Goal: Information Seeking & Learning: Learn about a topic

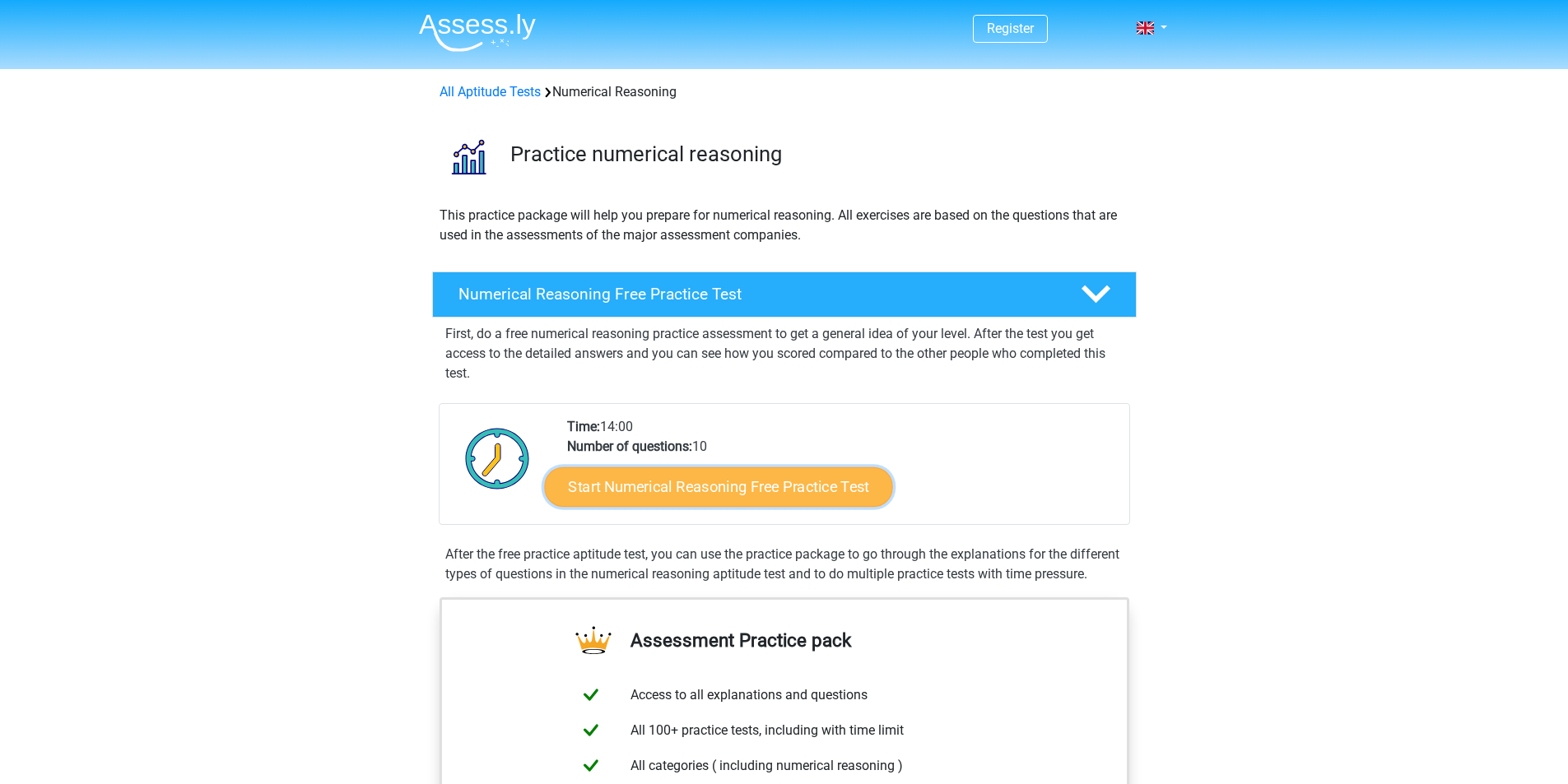
click at [759, 472] on link "Start Numerical Reasoning Free Practice Test" at bounding box center [718, 486] width 348 height 39
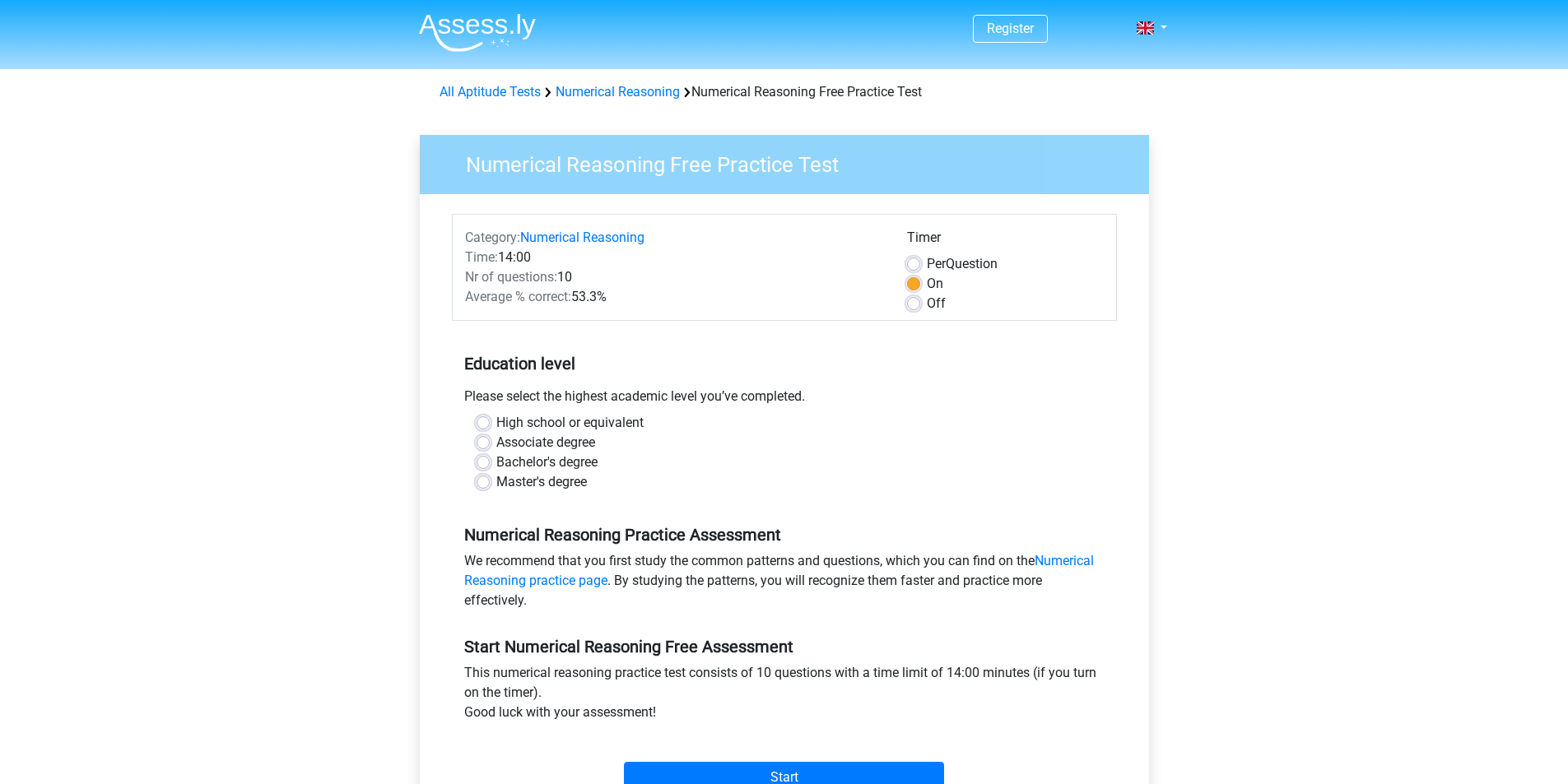
click at [569, 478] on label "Master's degree" at bounding box center [542, 482] width 90 height 20
click at [490, 478] on input "Master's degree" at bounding box center [483, 480] width 13 height 16
radio input "true"
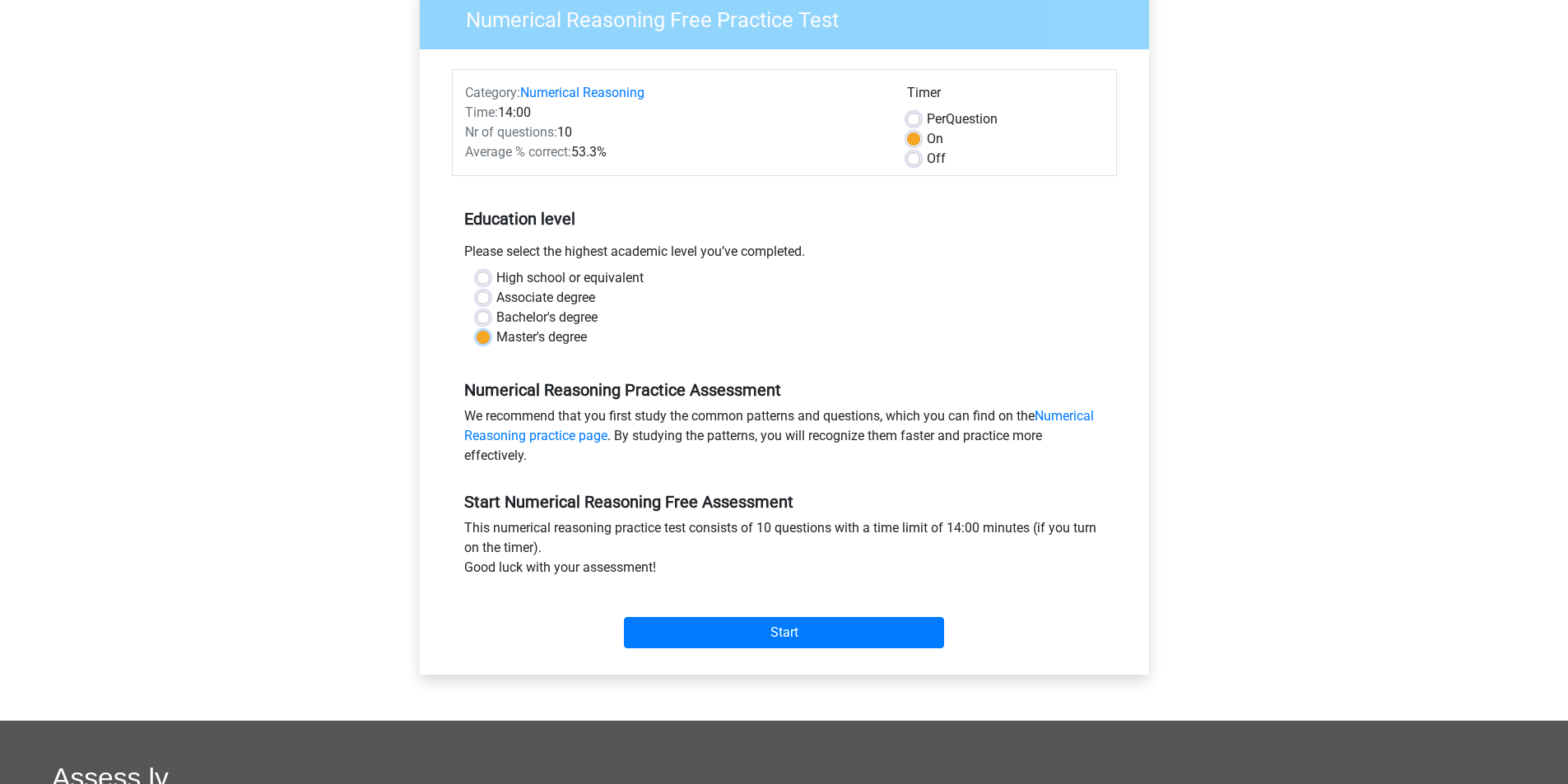
scroll to position [150, 0]
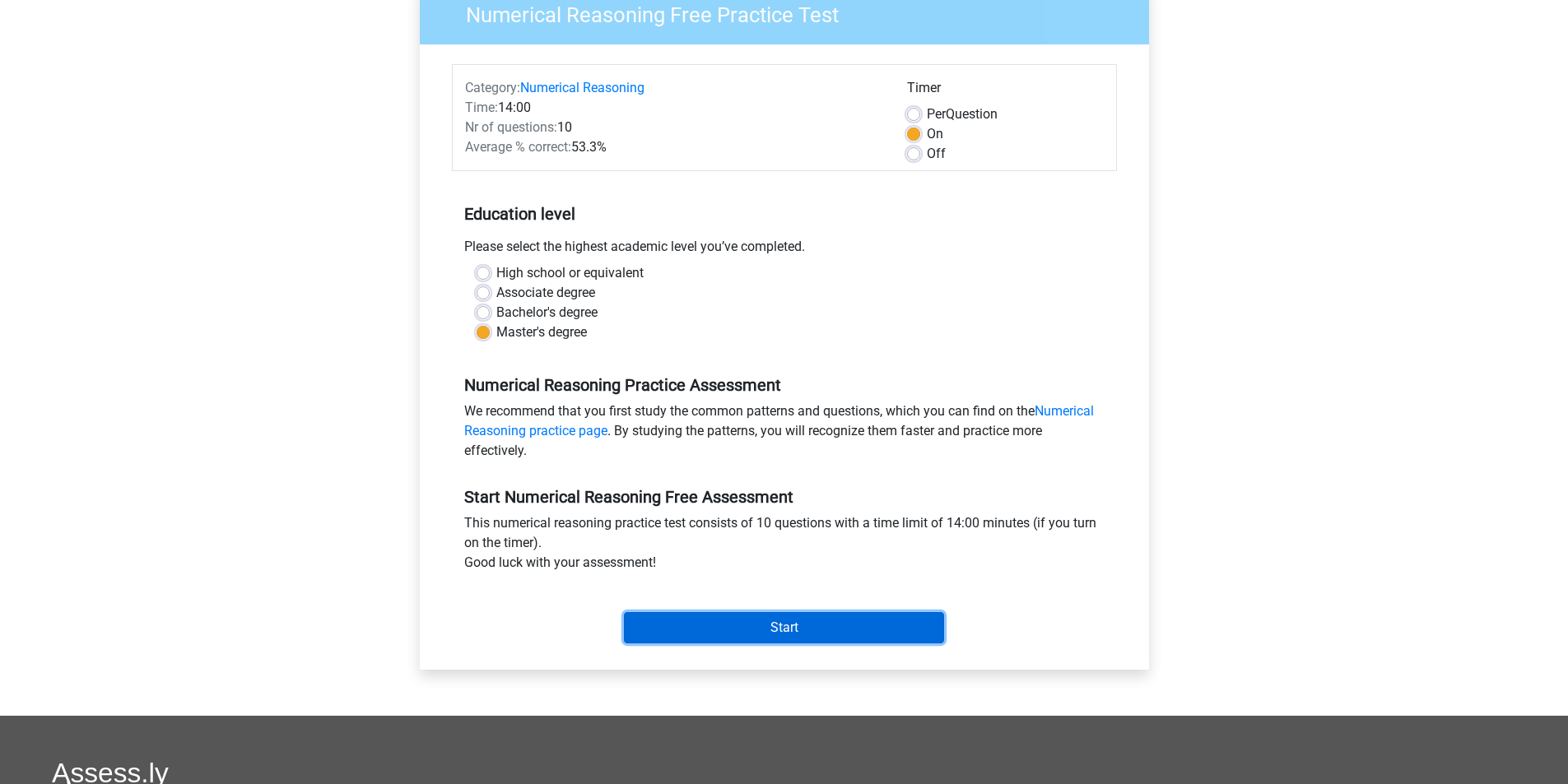
click at [827, 637] on input "Start" at bounding box center [783, 627] width 320 height 32
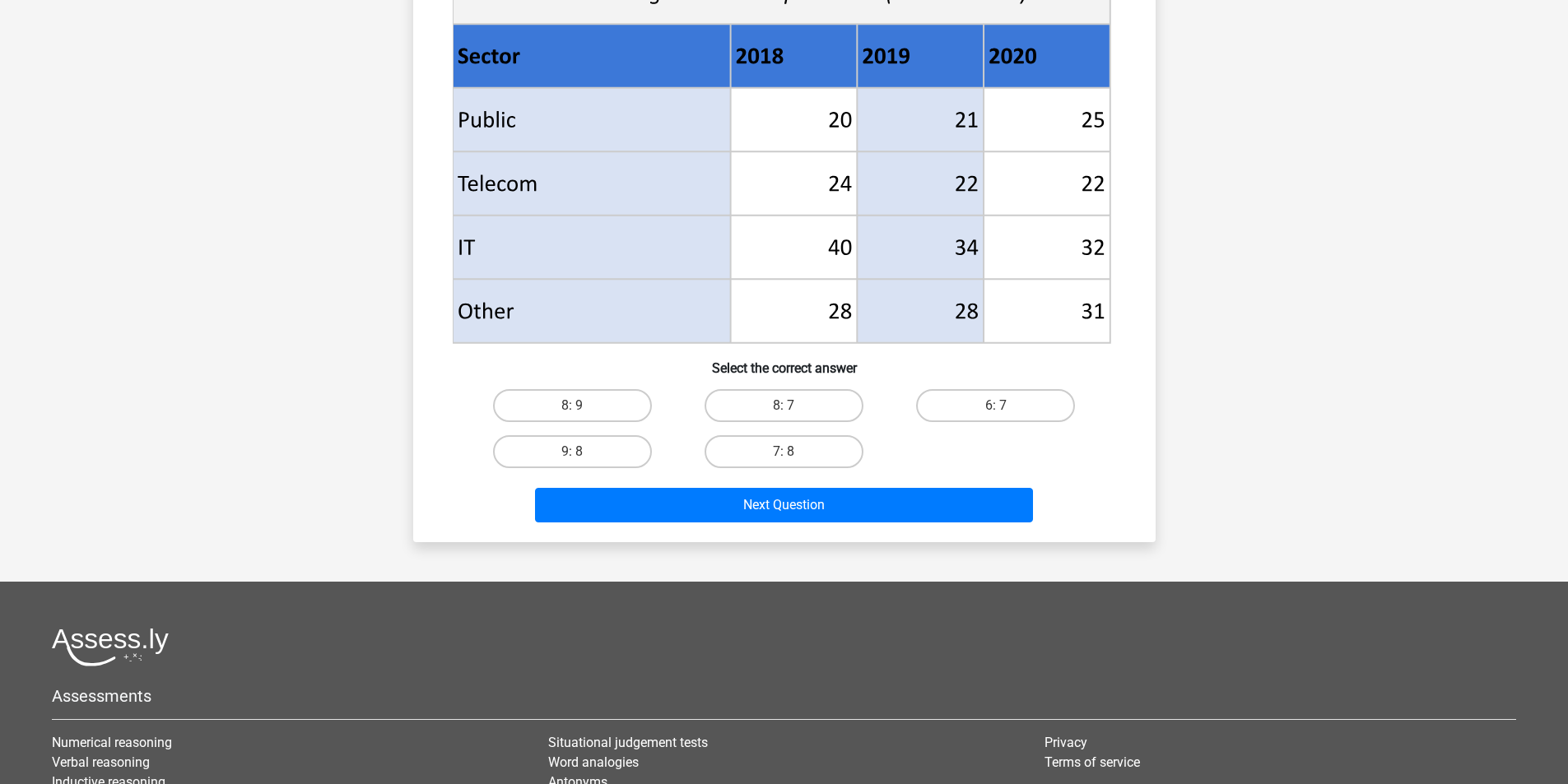
scroll to position [658, 0]
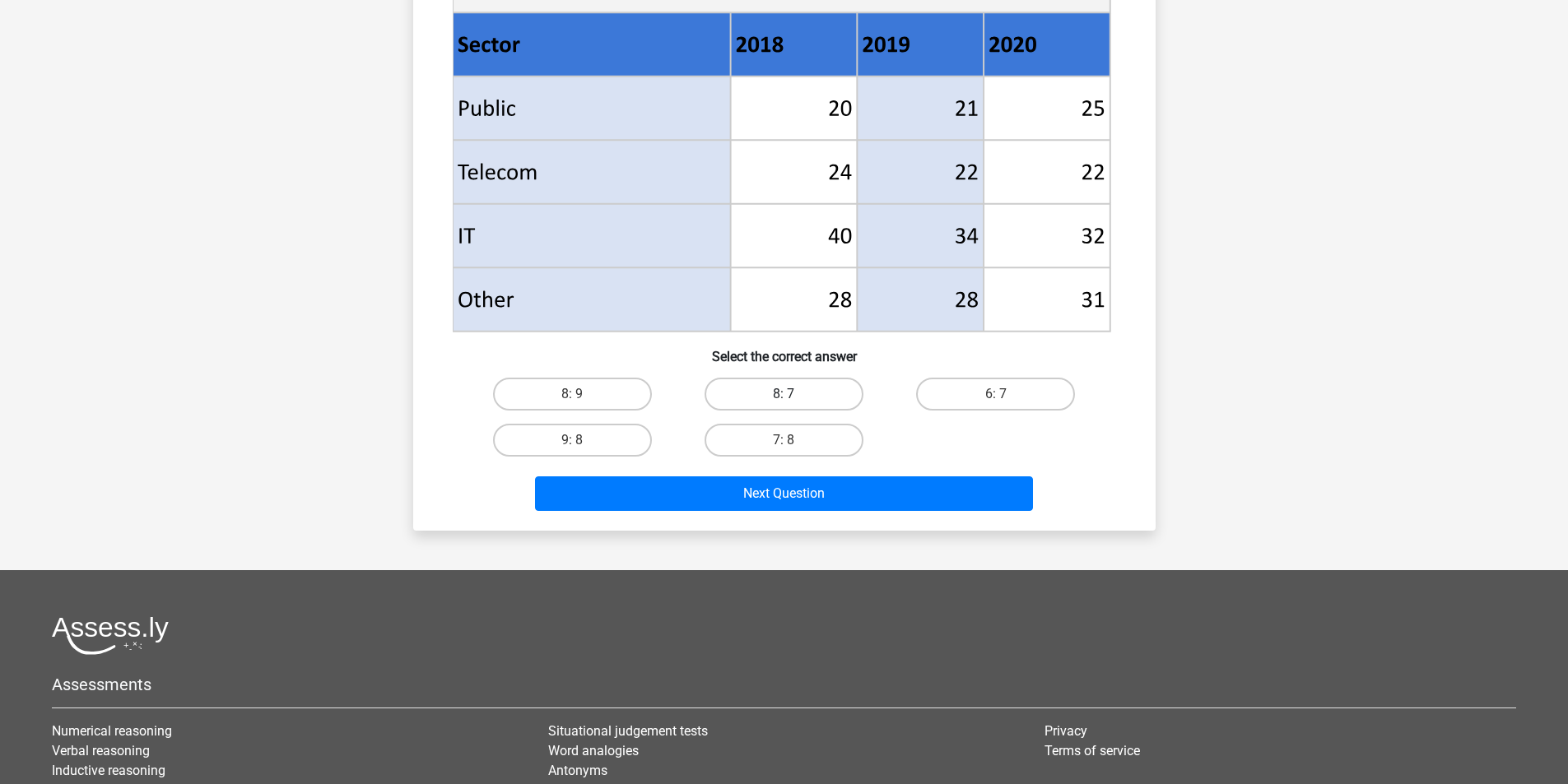
click at [815, 401] on label "8: 7" at bounding box center [783, 394] width 159 height 33
click at [795, 401] on input "8: 7" at bounding box center [788, 399] width 11 height 11
radio input "true"
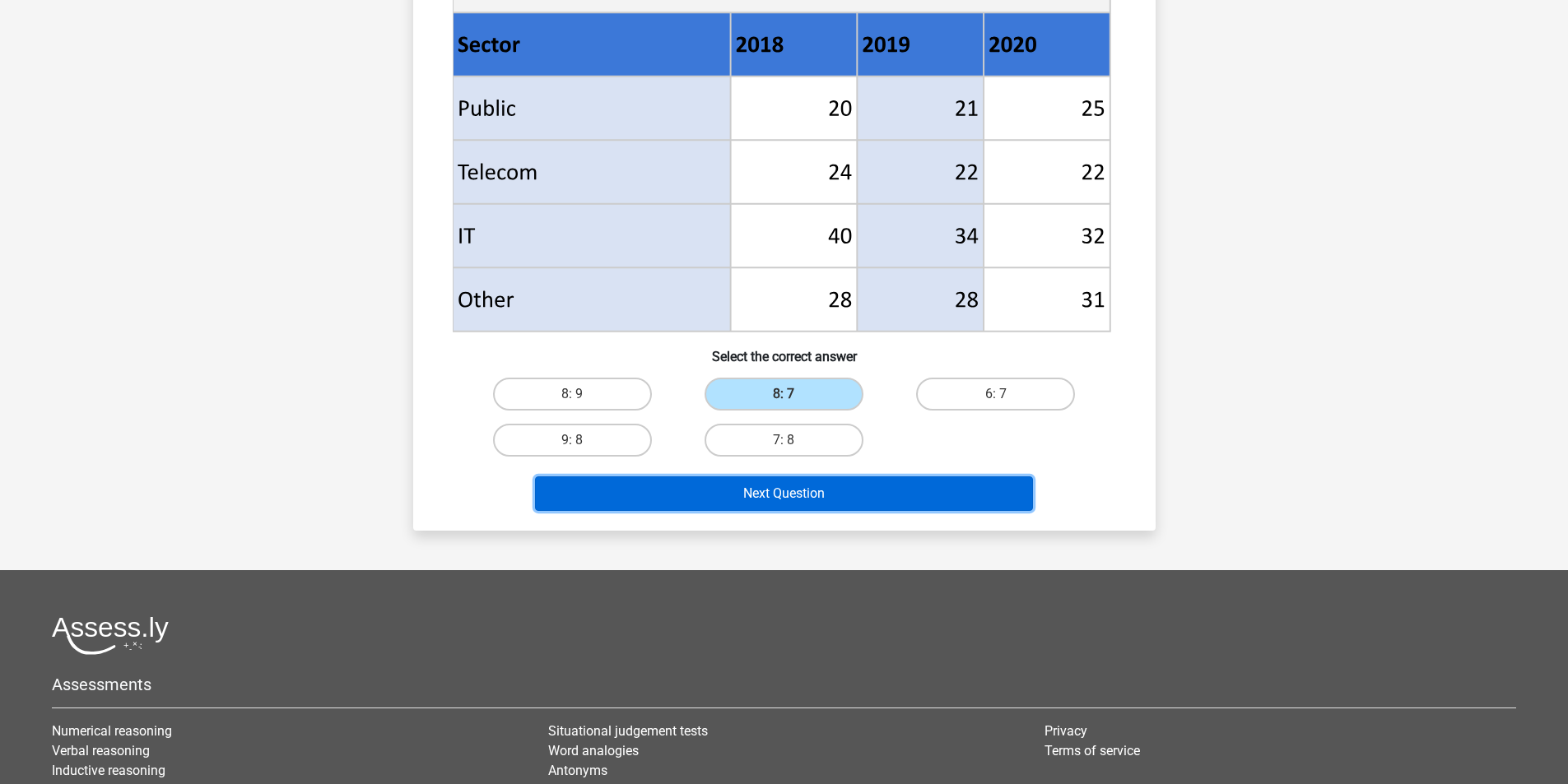
click at [824, 489] on button "Next Question" at bounding box center [784, 493] width 498 height 35
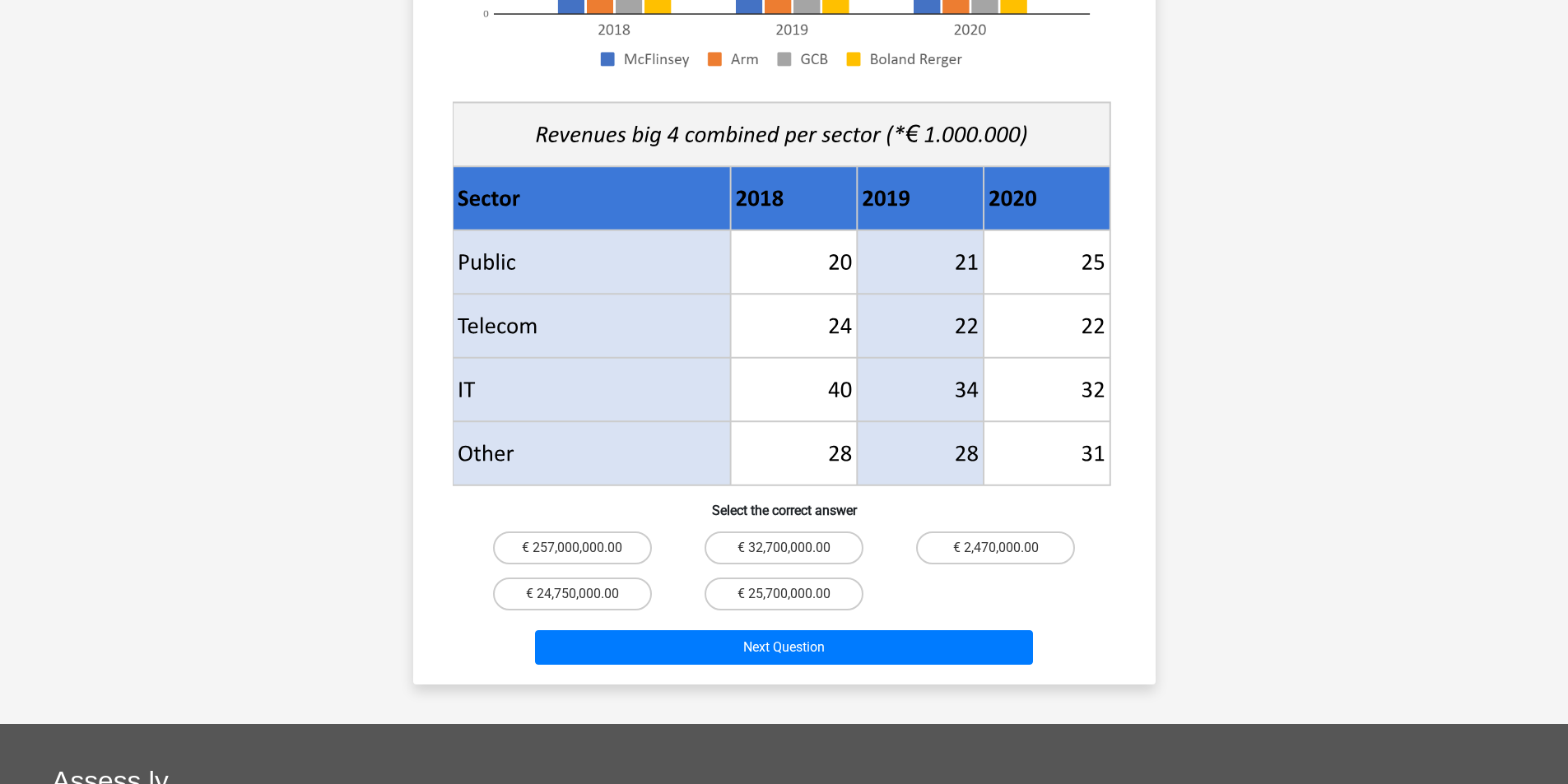
scroll to position [552, 0]
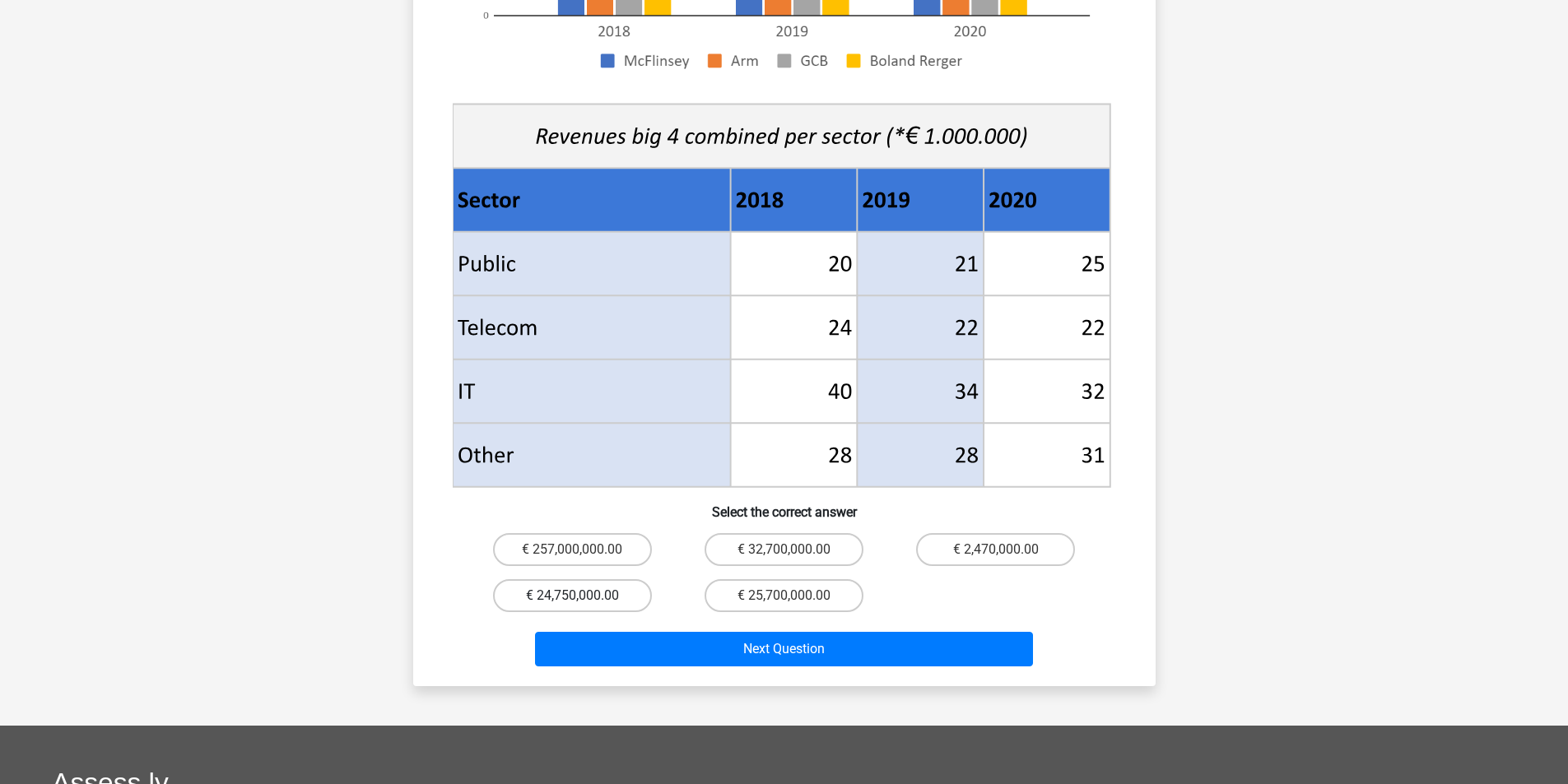
click at [608, 579] on label "€ 24,750,000.00" at bounding box center [571, 595] width 159 height 33
click at [583, 595] on input "€ 24,750,000.00" at bounding box center [577, 600] width 11 height 11
radio input "true"
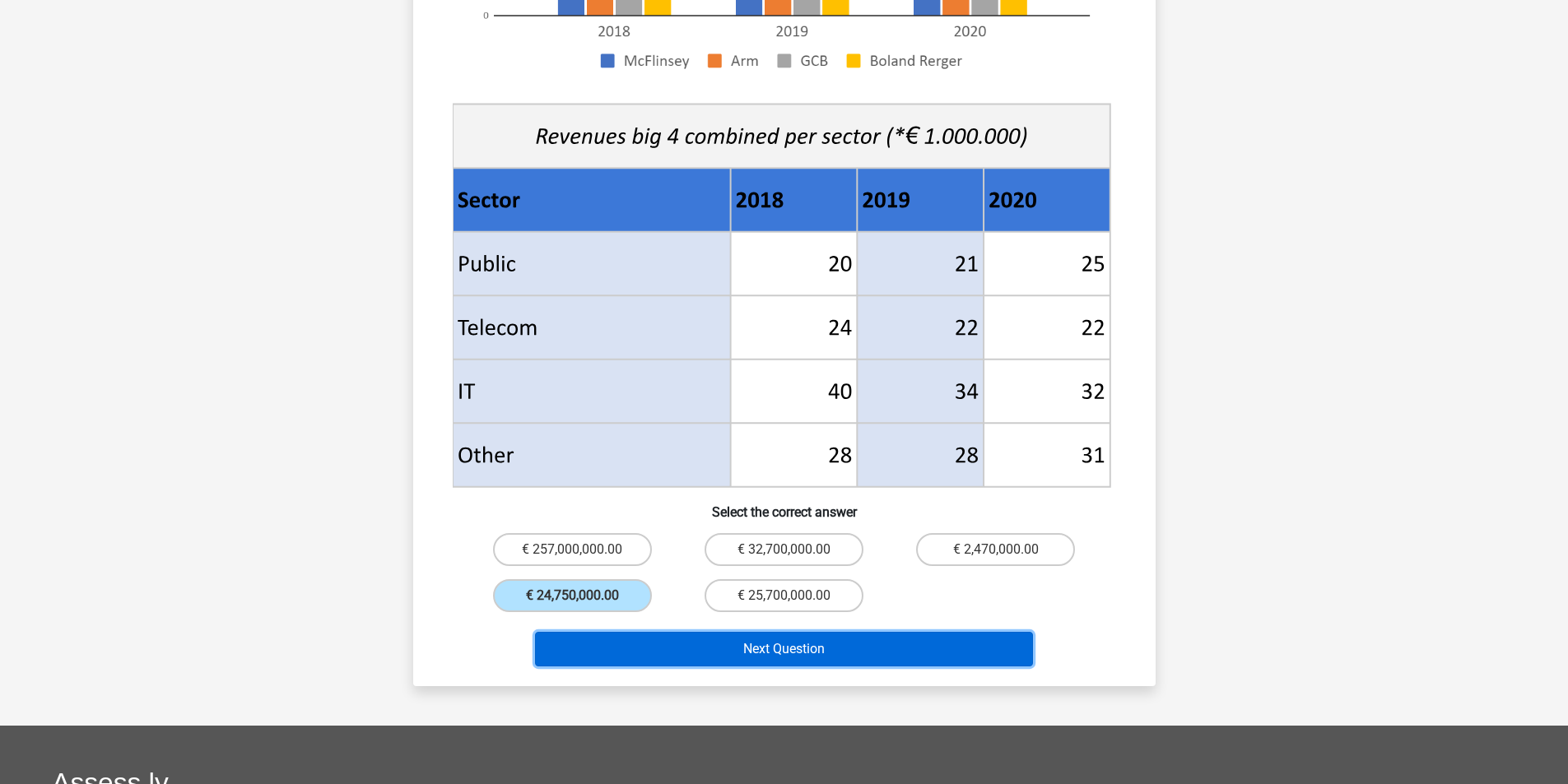
click at [726, 632] on button "Next Question" at bounding box center [784, 649] width 498 height 35
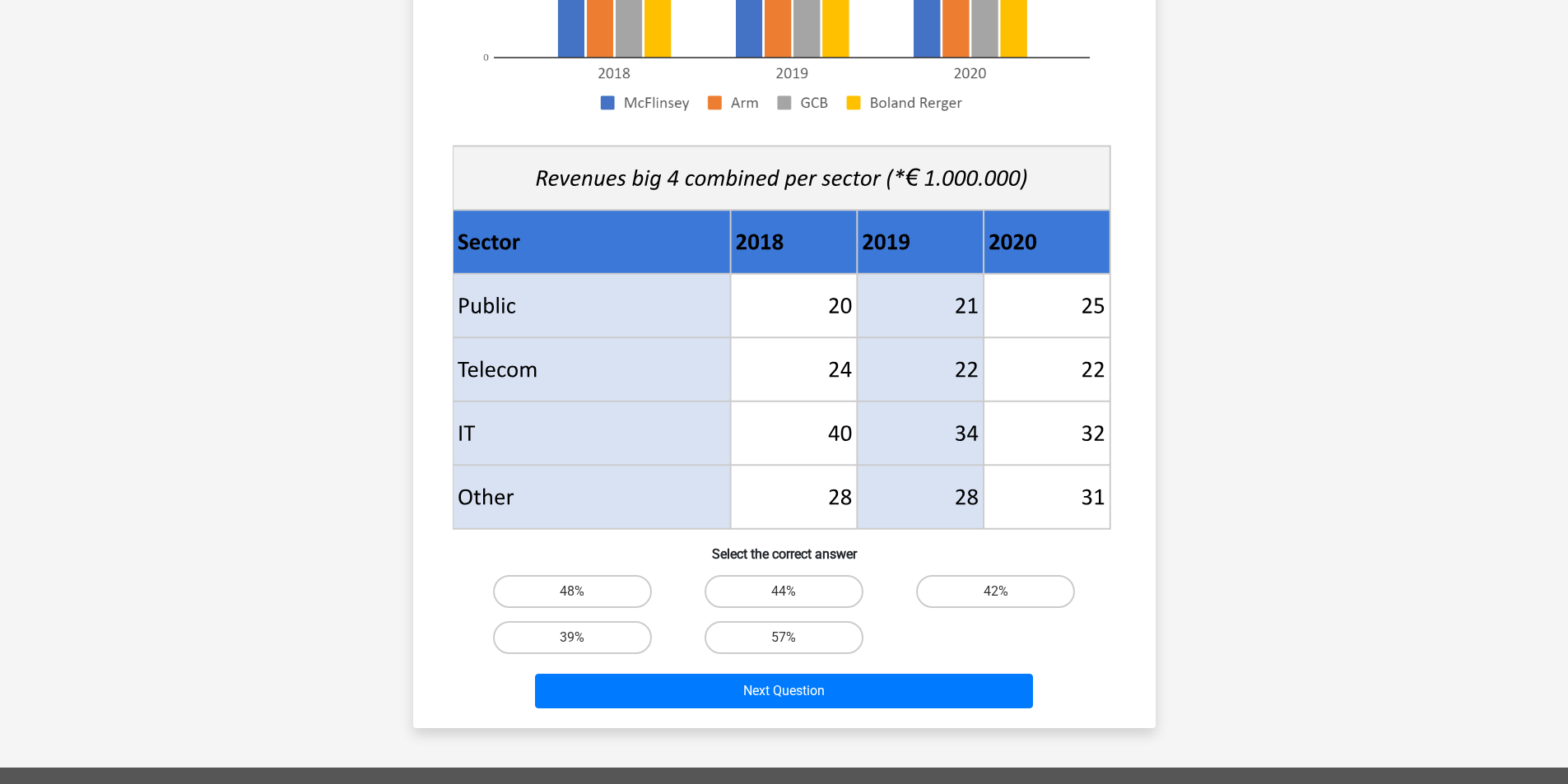
scroll to position [473, 0]
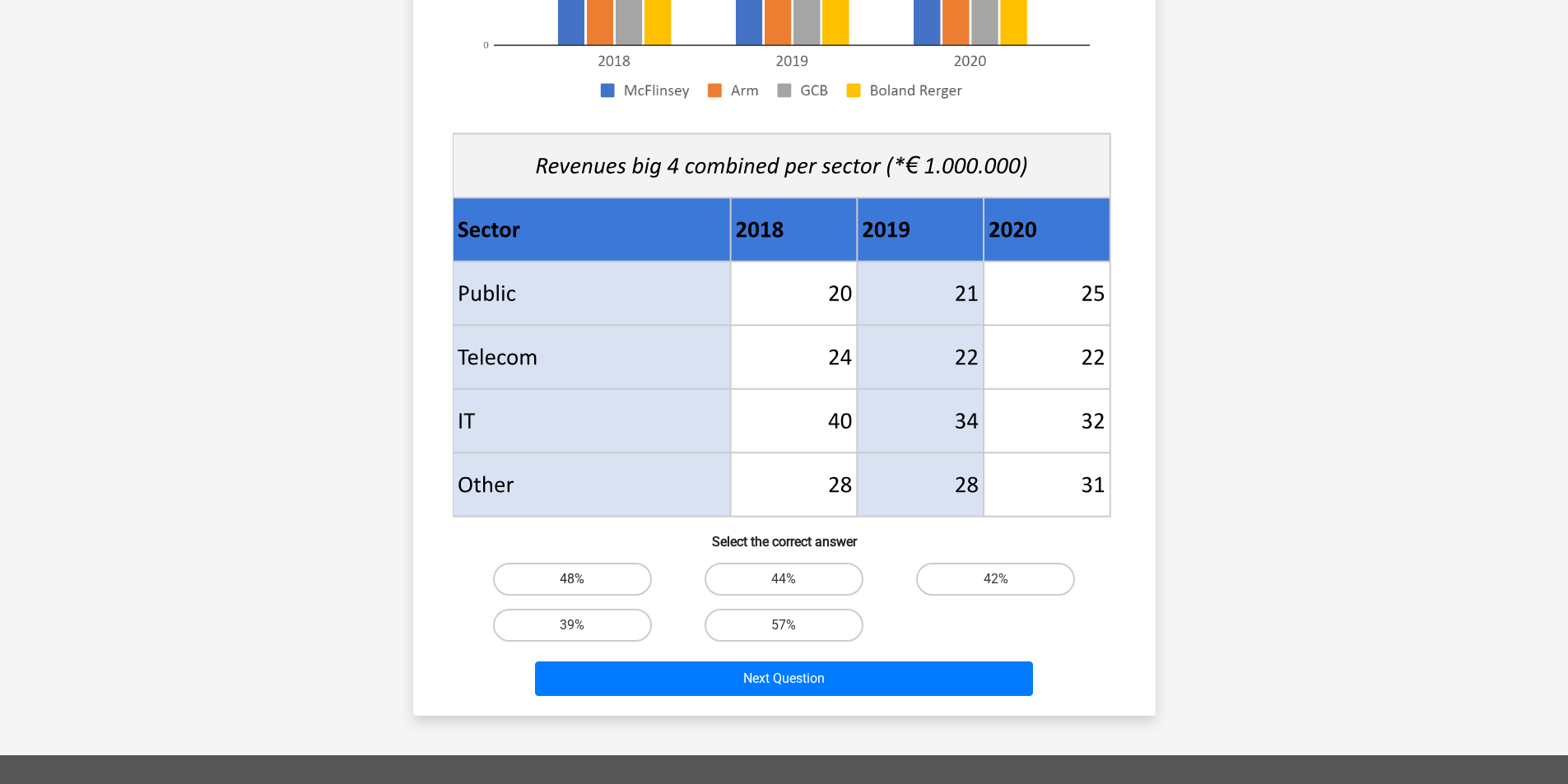
click at [574, 576] on label "48%" at bounding box center [571, 579] width 159 height 33
click at [574, 579] on input "48%" at bounding box center [577, 584] width 11 height 11
radio input "true"
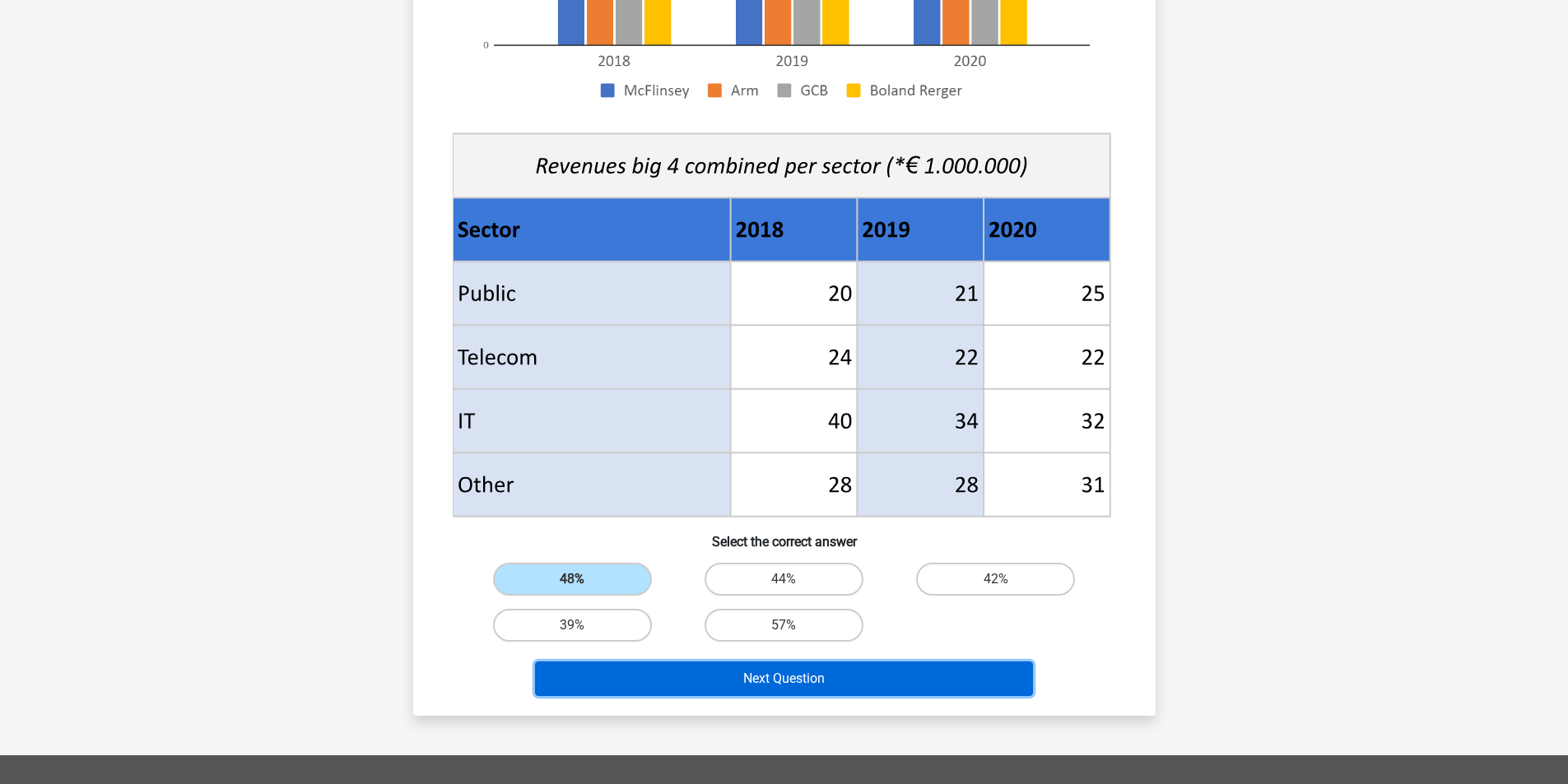
click at [741, 676] on button "Next Question" at bounding box center [784, 679] width 498 height 35
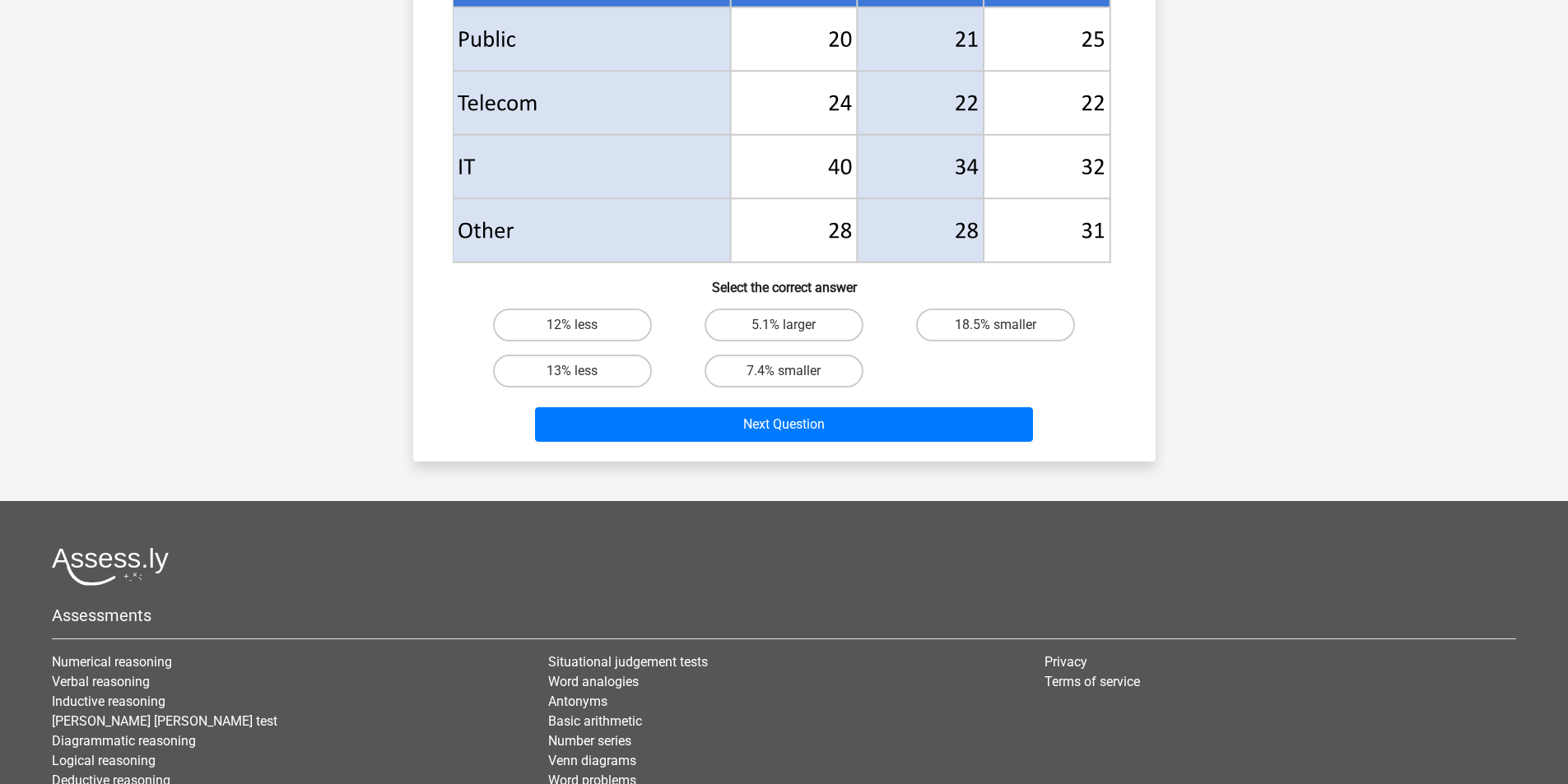
scroll to position [726, 0]
click at [1065, 325] on label "18.5% smaller" at bounding box center [995, 326] width 159 height 33
click at [1006, 326] on input "18.5% smaller" at bounding box center [1000, 331] width 11 height 11
radio input "true"
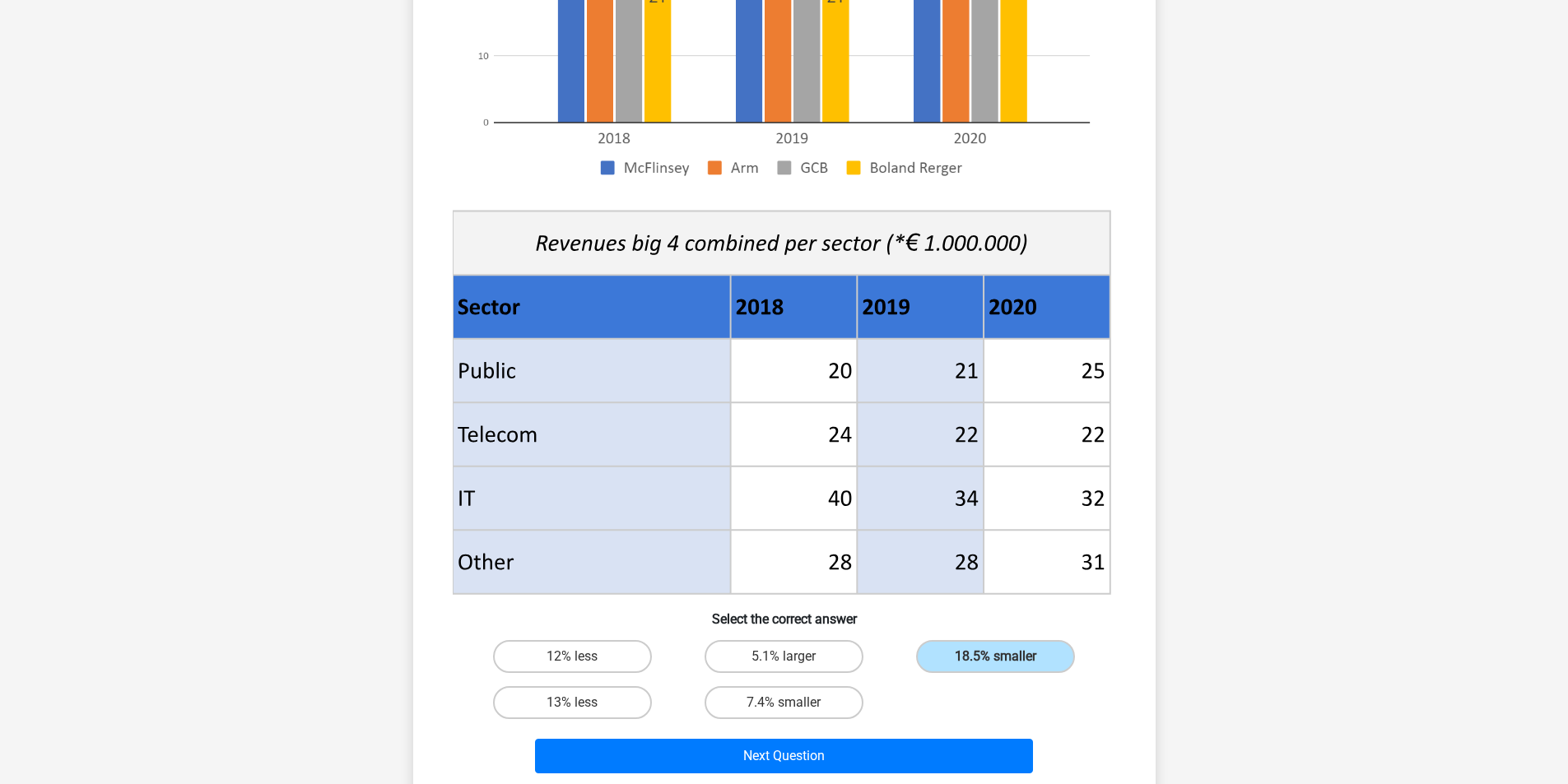
scroll to position [421, 0]
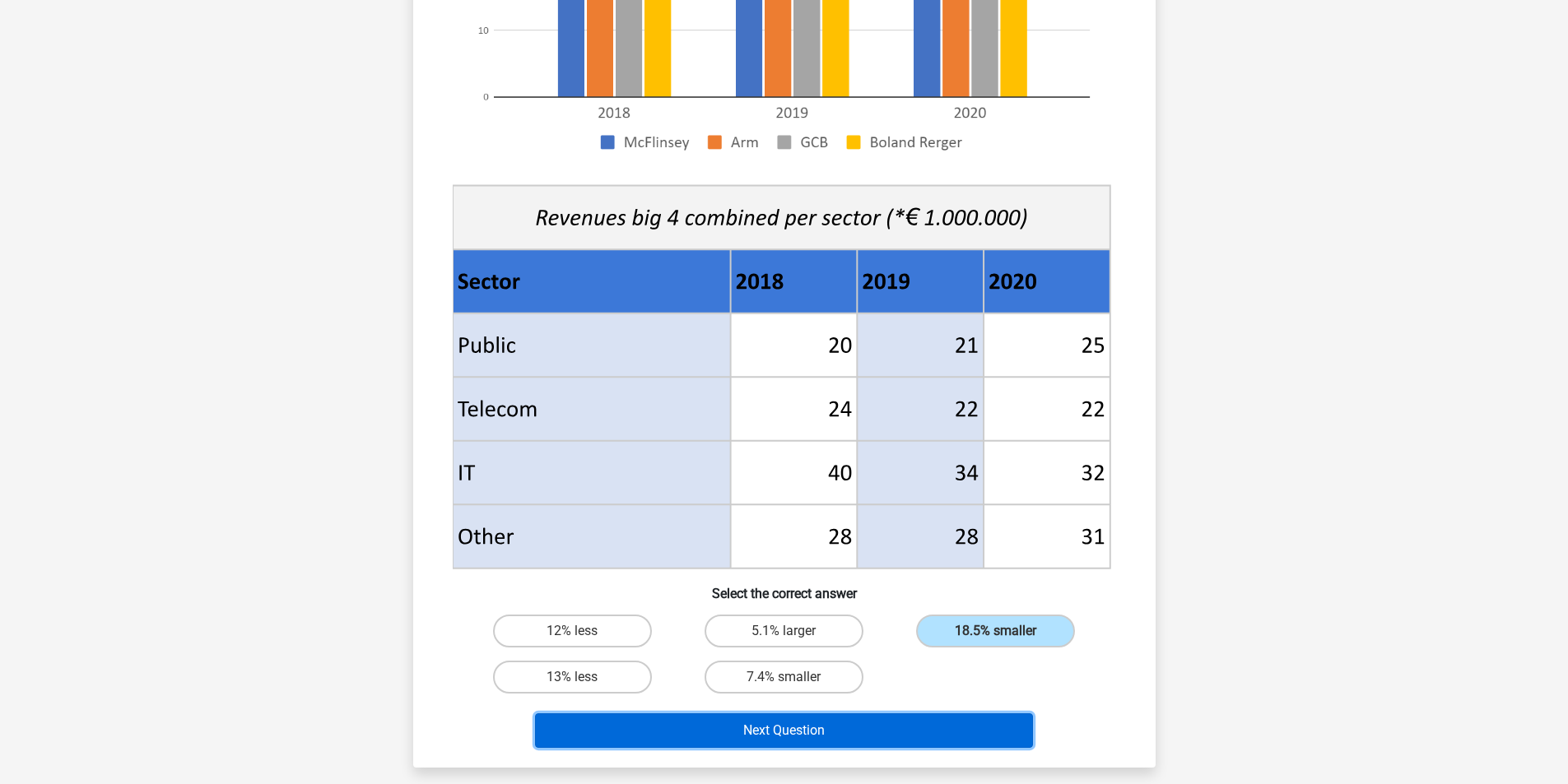
click at [834, 725] on button "Next Question" at bounding box center [784, 731] width 498 height 35
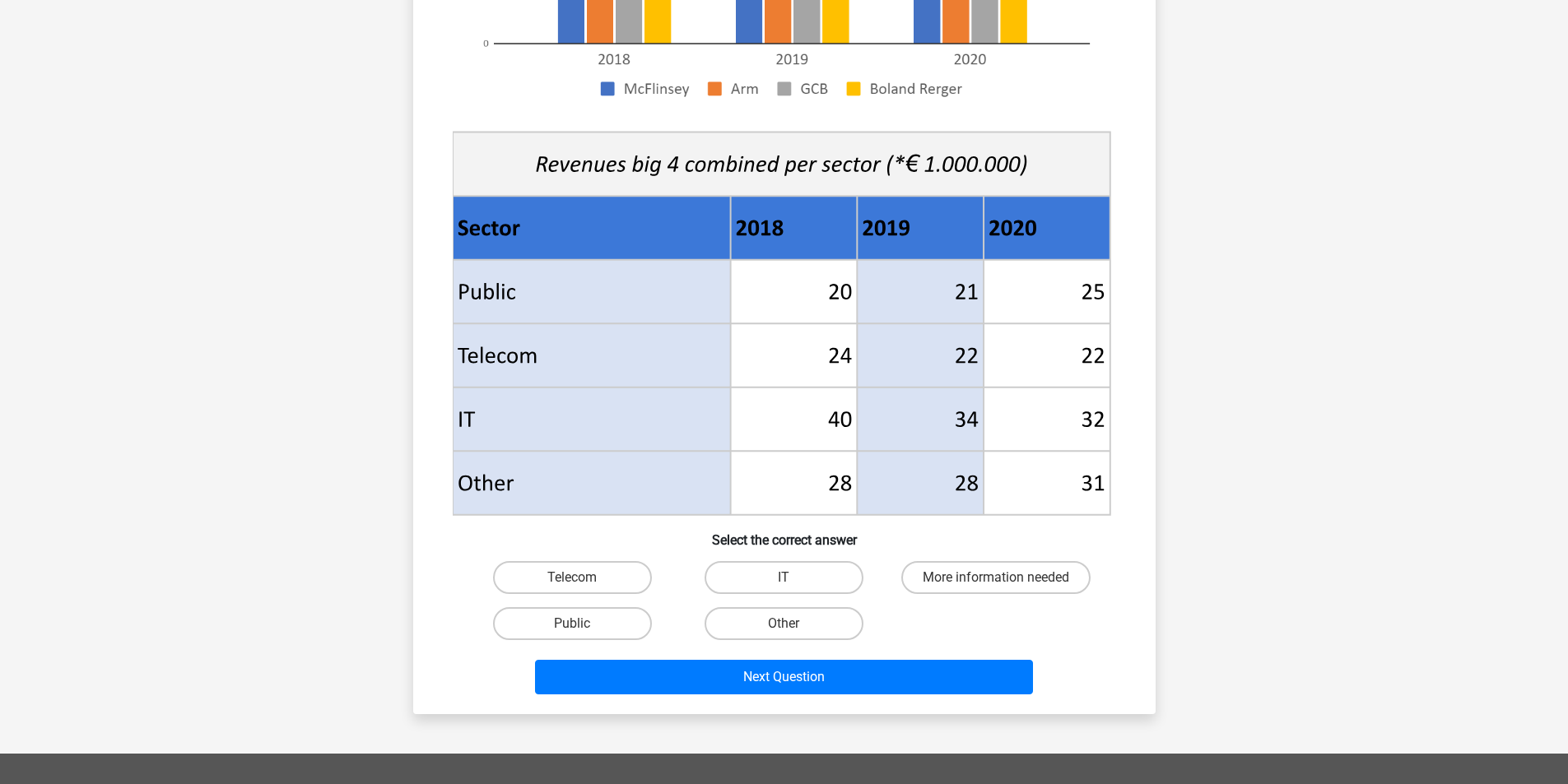
scroll to position [476, 0]
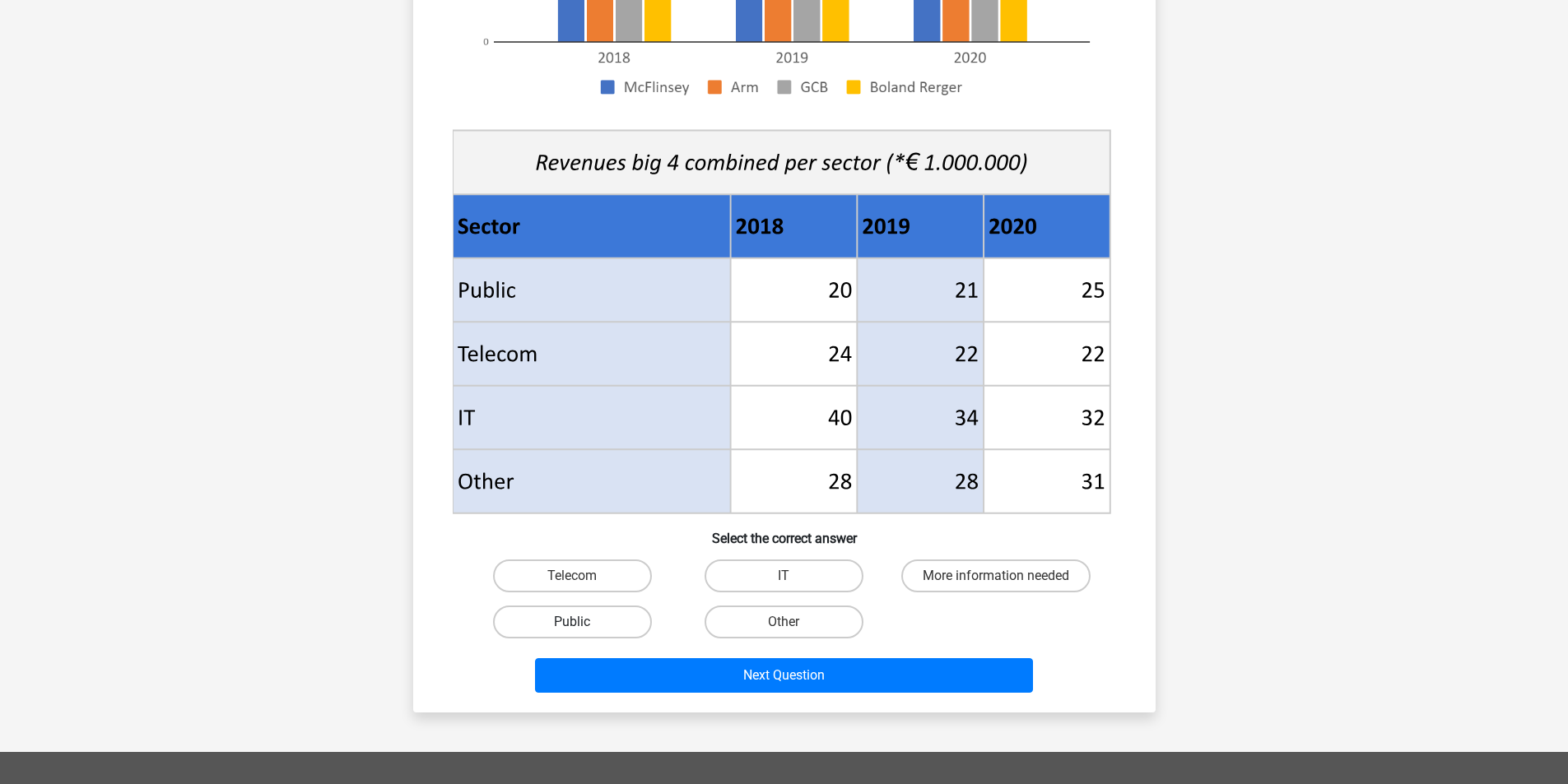
click at [628, 618] on label "Public" at bounding box center [571, 622] width 159 height 33
click at [583, 622] on input "Public" at bounding box center [577, 627] width 11 height 11
radio input "true"
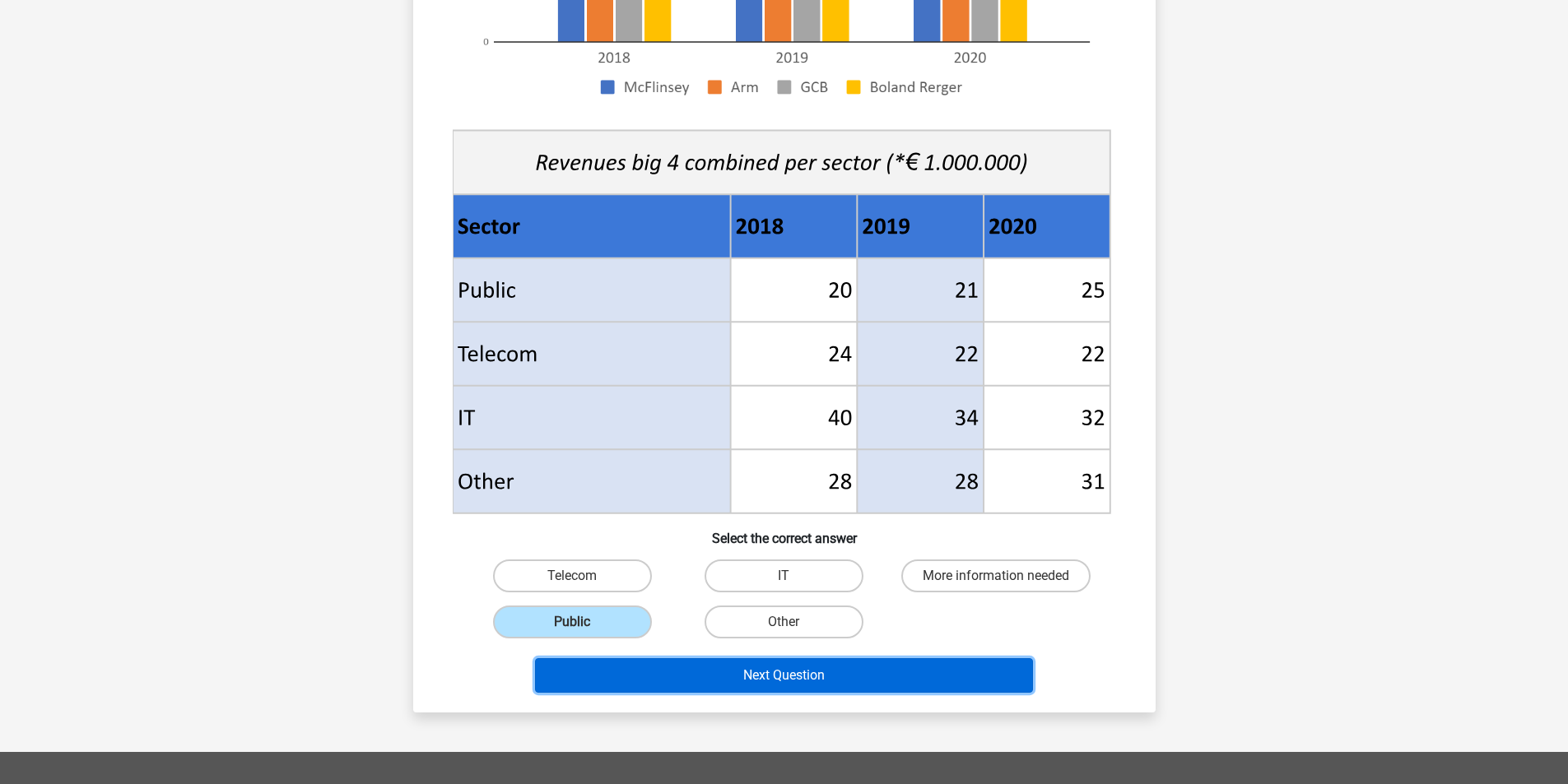
click at [802, 674] on button "Next Question" at bounding box center [784, 675] width 498 height 35
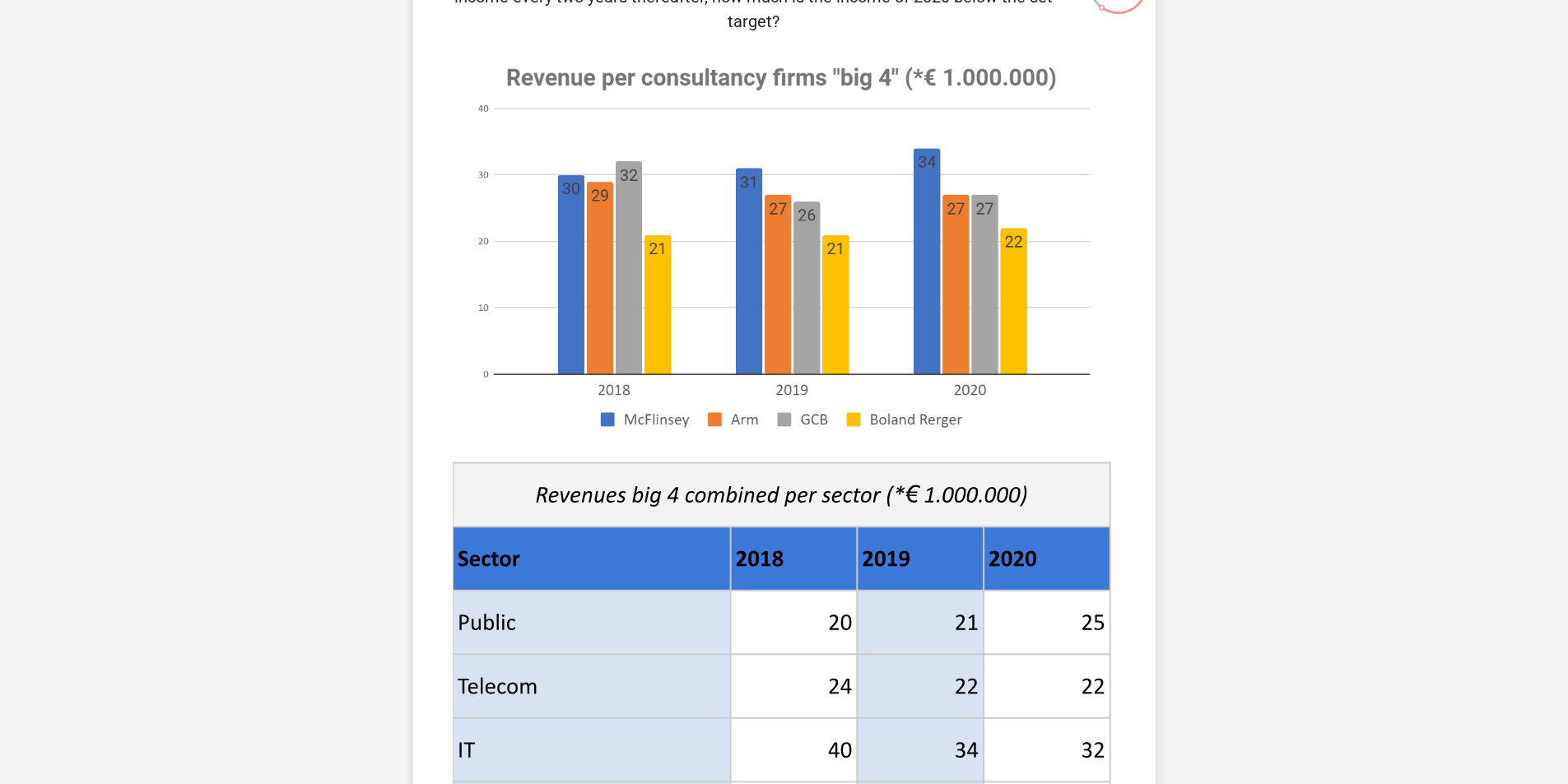
scroll to position [499, 0]
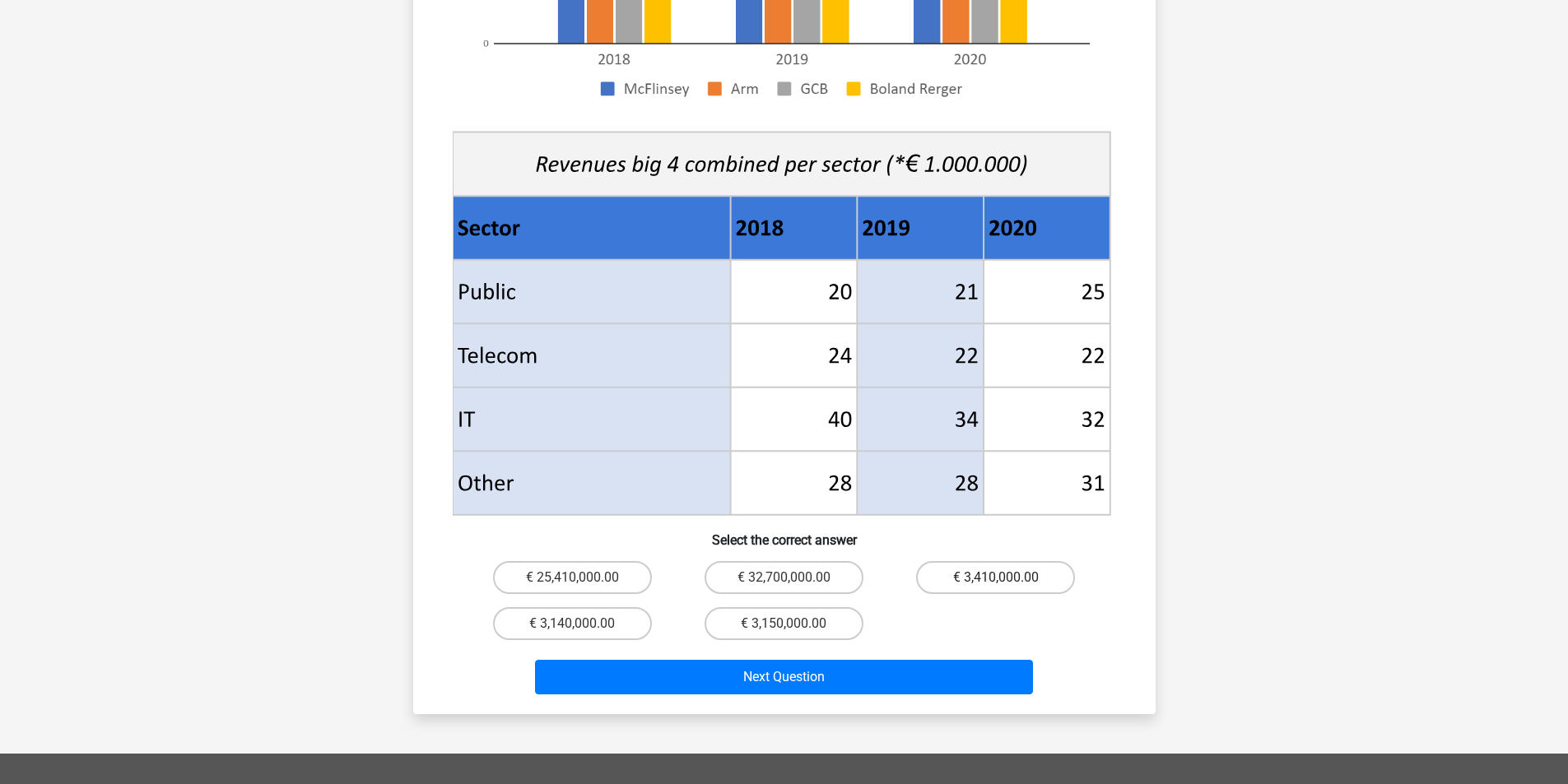
click at [983, 561] on label "€ 3,410,000.00" at bounding box center [995, 577] width 159 height 33
click at [996, 578] on input "€ 3,410,000.00" at bounding box center [1000, 583] width 11 height 11
radio input "true"
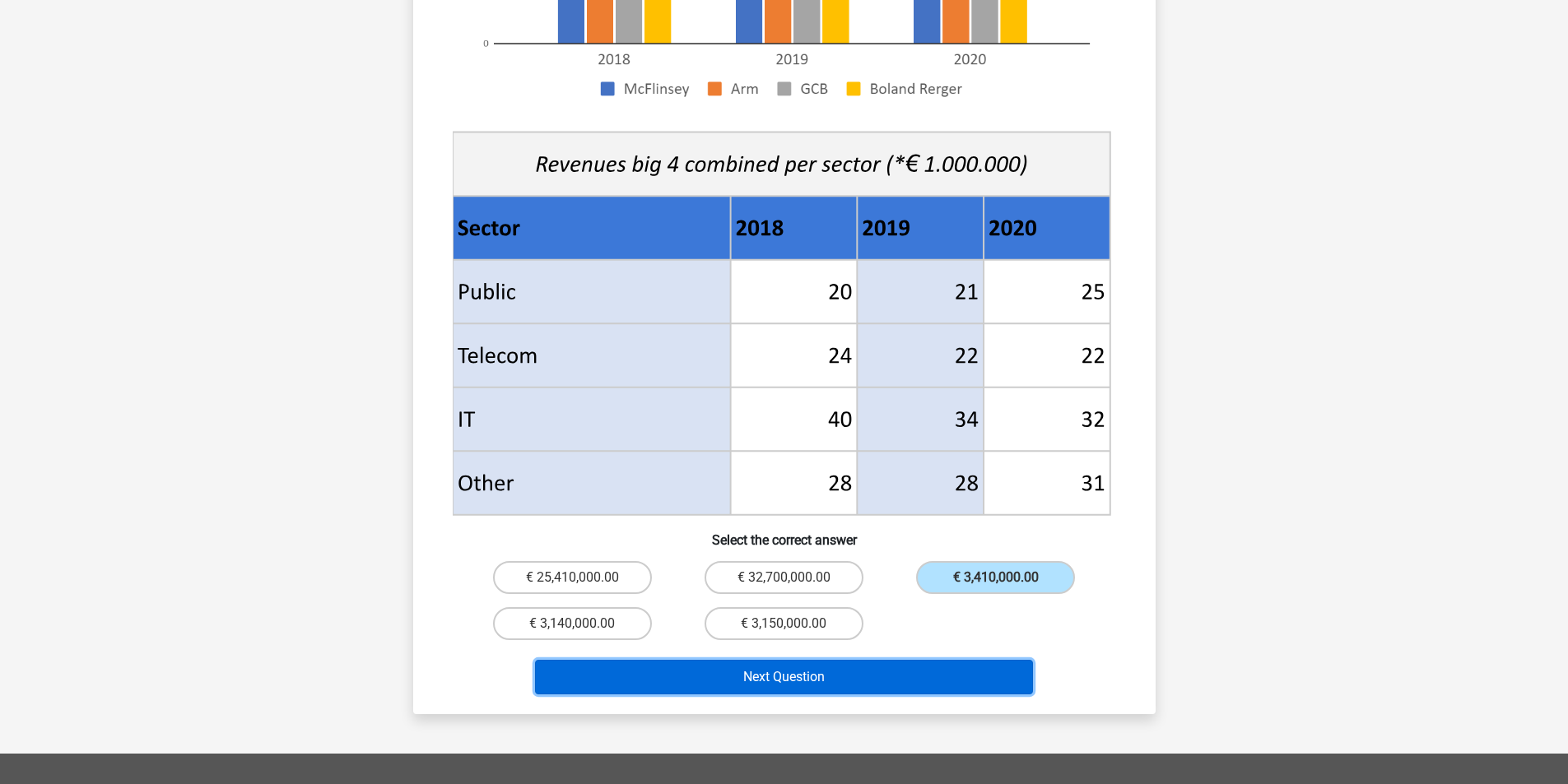
click at [841, 660] on button "Next Question" at bounding box center [784, 677] width 498 height 35
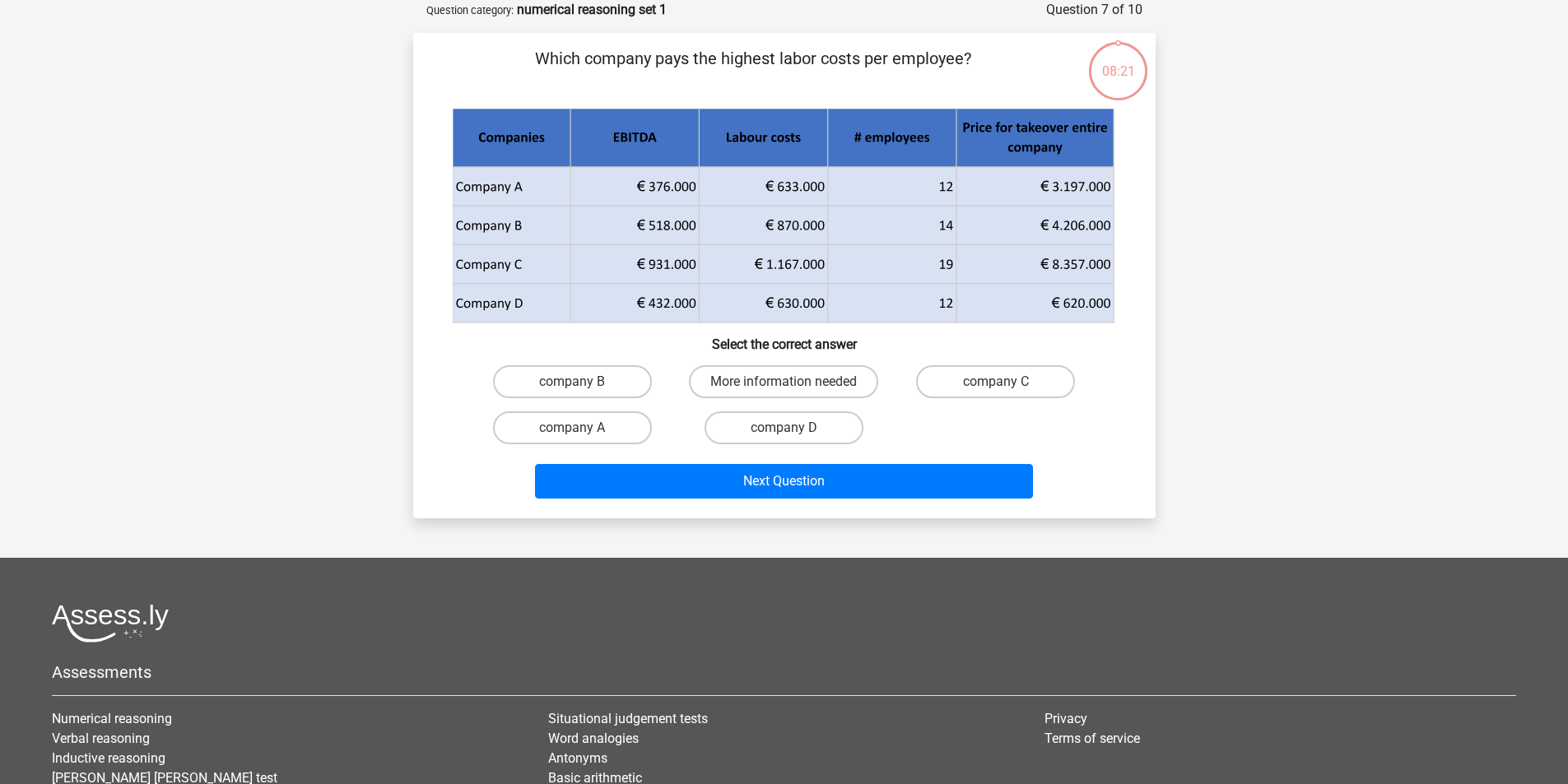
scroll to position [0, 0]
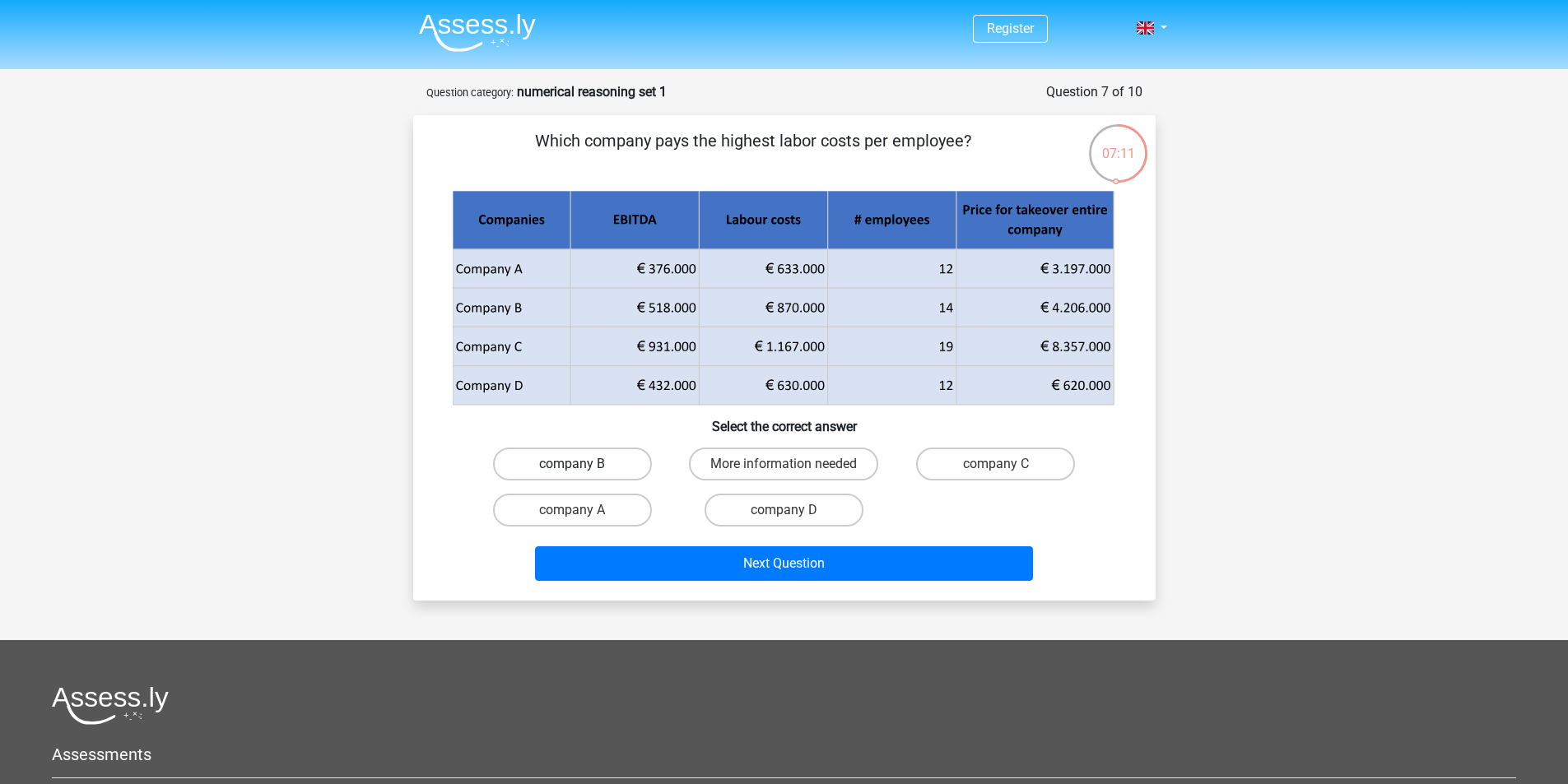
click at [615, 469] on label "company B" at bounding box center [571, 464] width 159 height 33
click at [583, 469] on input "company B" at bounding box center [577, 468] width 11 height 11
radio input "true"
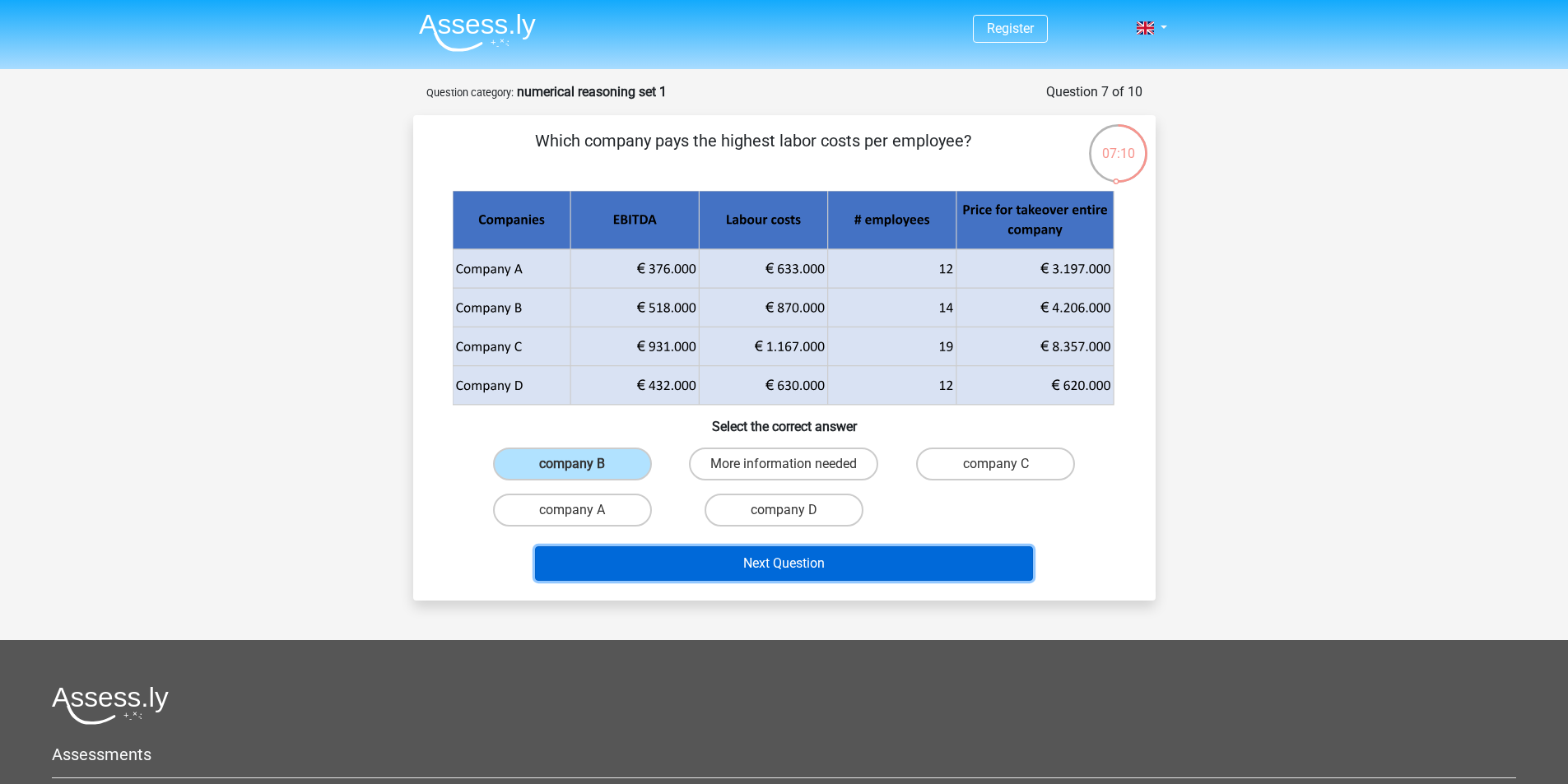
click at [774, 556] on button "Next Question" at bounding box center [784, 564] width 498 height 35
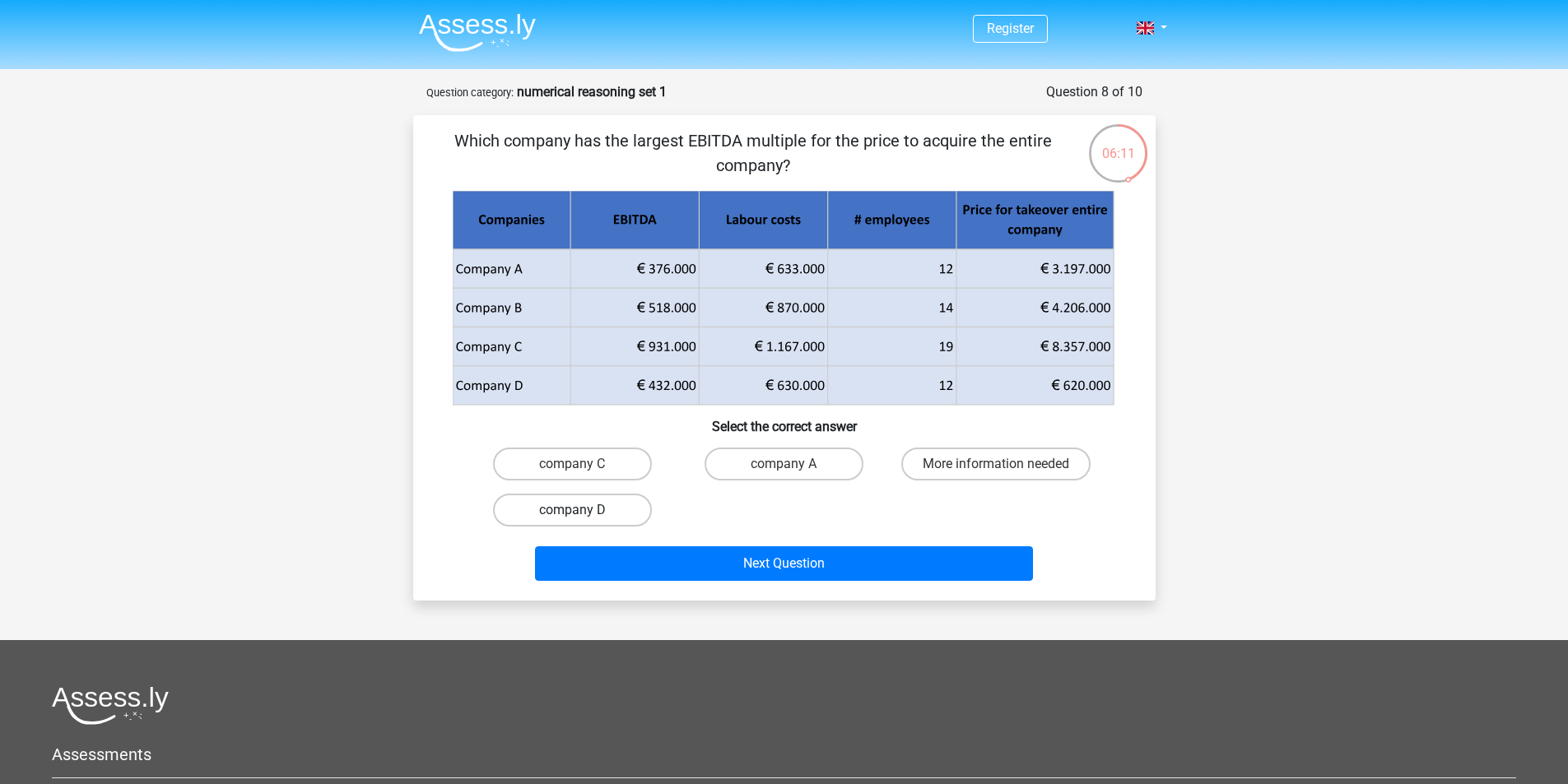
click at [590, 508] on label "company D" at bounding box center [571, 510] width 159 height 33
click at [583, 510] on input "company D" at bounding box center [577, 515] width 11 height 11
radio input "true"
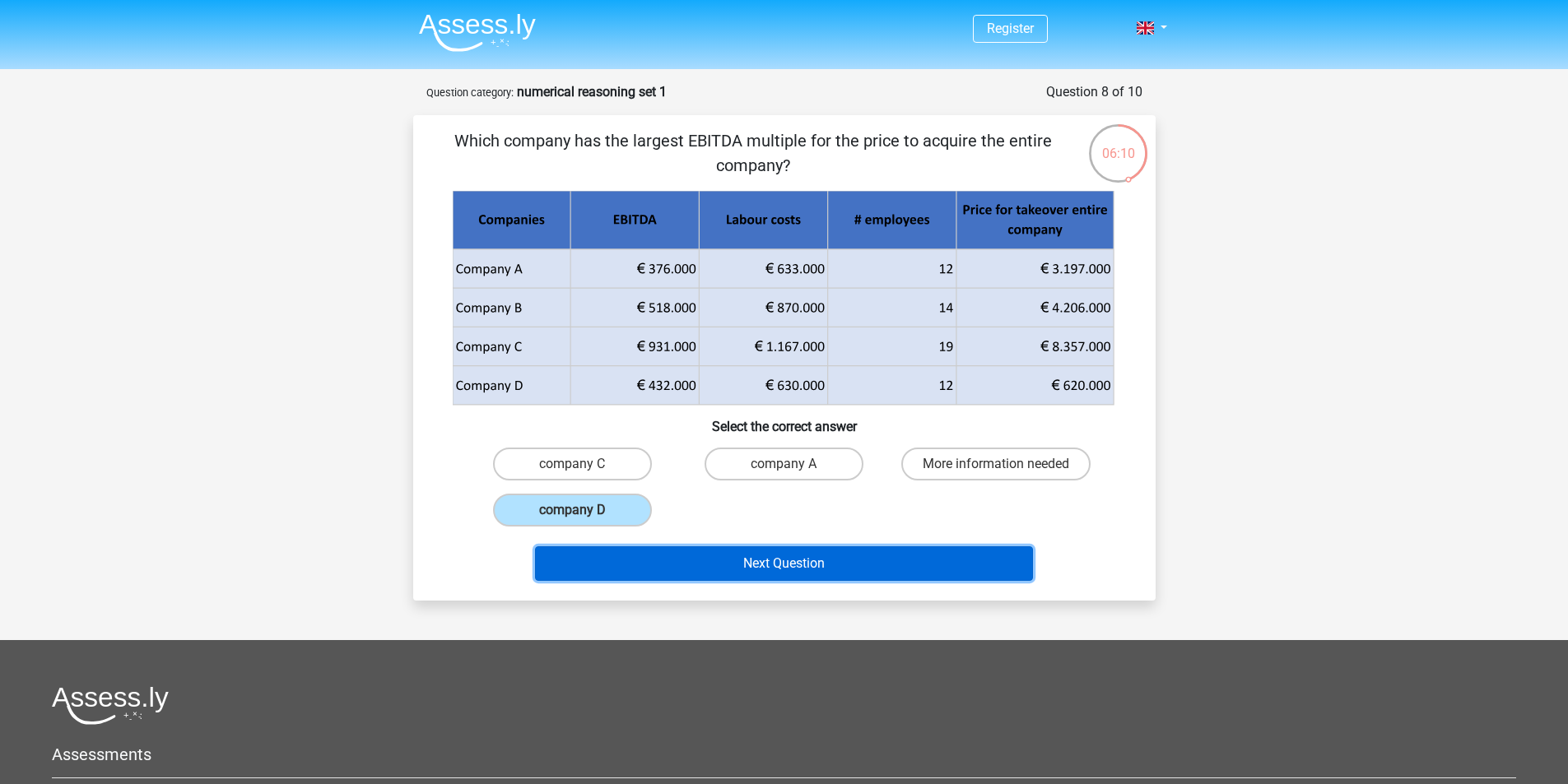
click at [674, 571] on button "Next Question" at bounding box center [784, 564] width 498 height 35
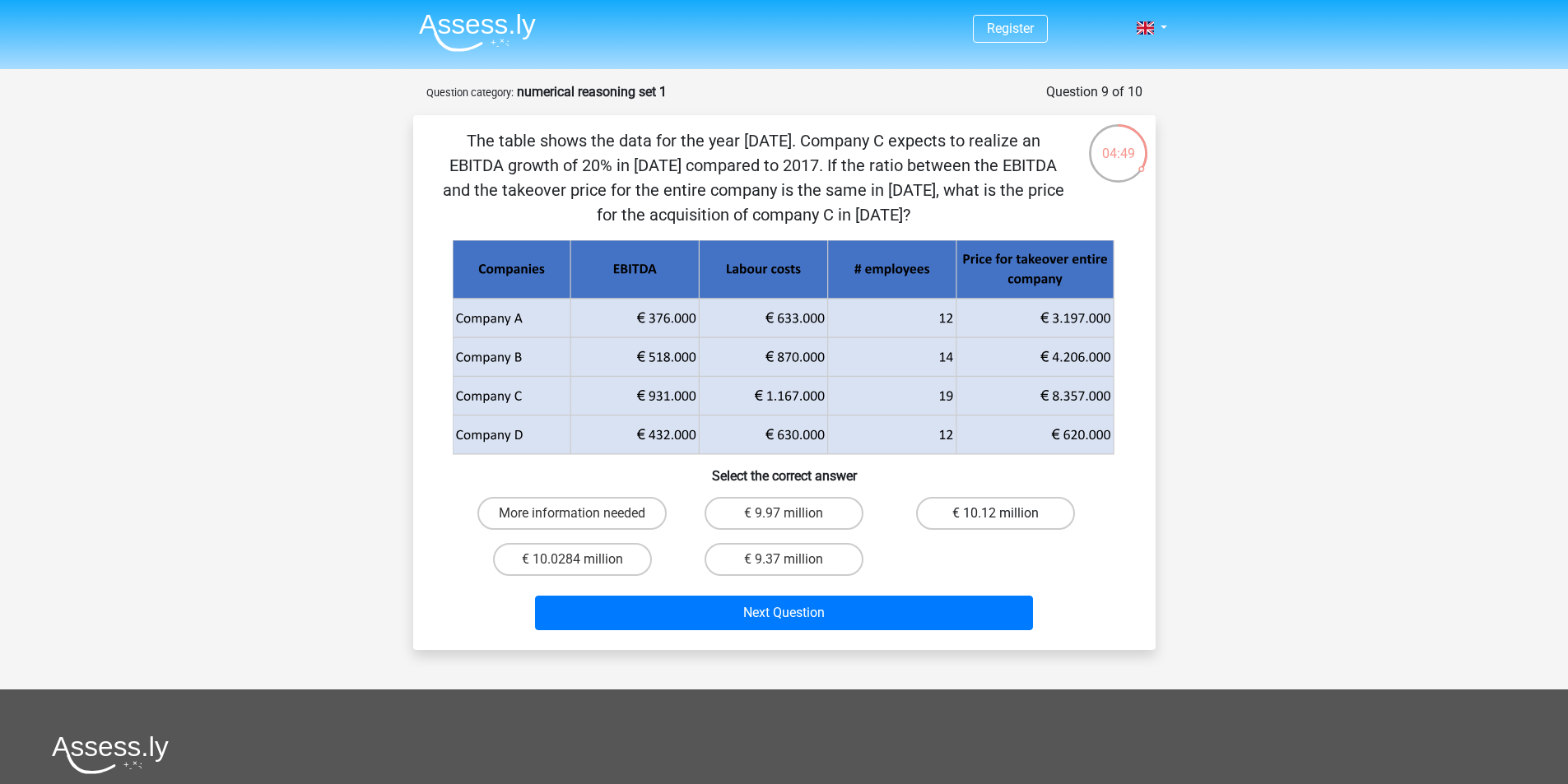
click at [977, 498] on label "€ 10.12 million" at bounding box center [995, 514] width 159 height 33
click at [996, 514] on input "€ 10.12 million" at bounding box center [1000, 518] width 11 height 11
radio input "true"
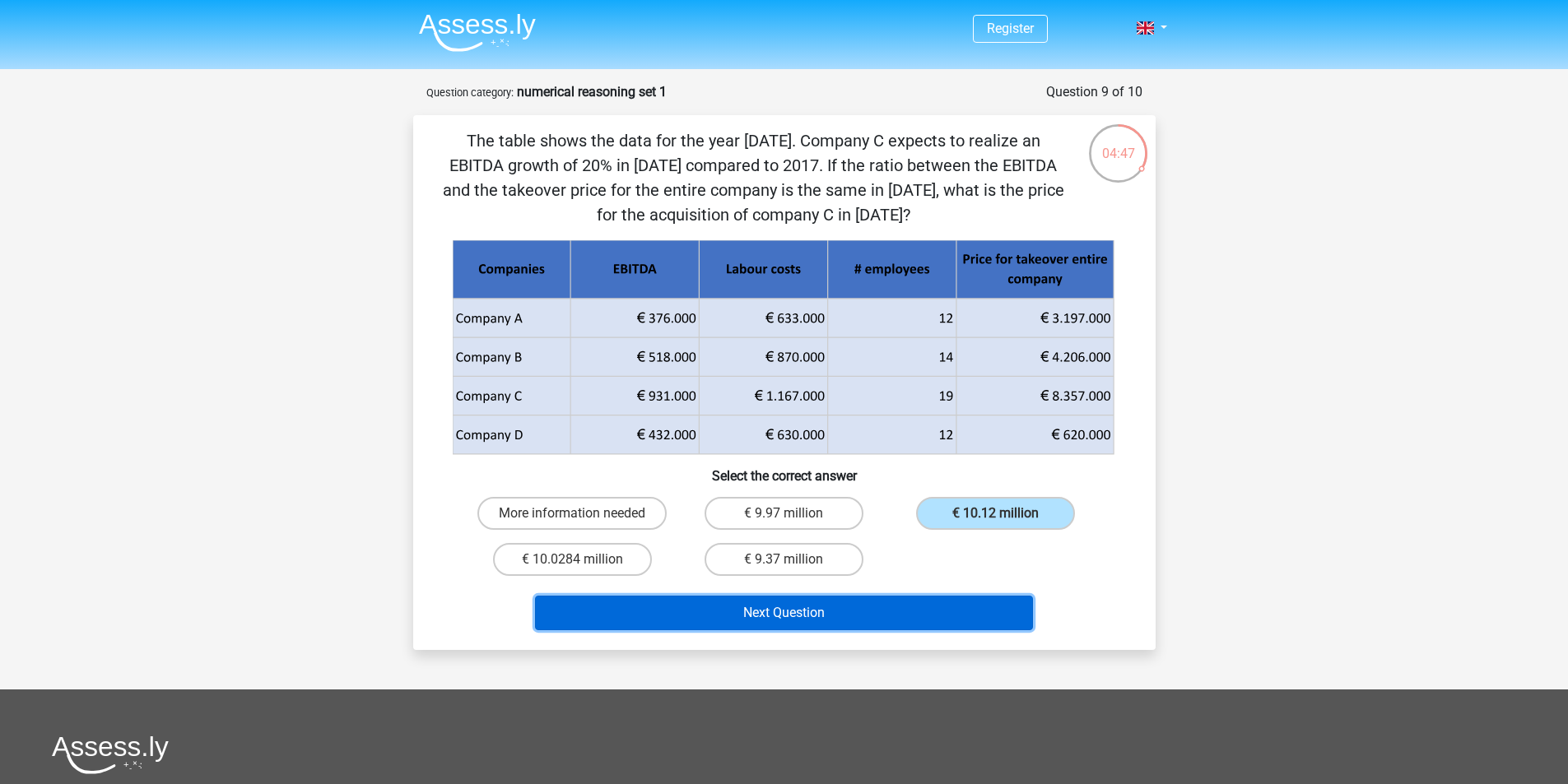
click at [967, 609] on button "Next Question" at bounding box center [784, 613] width 498 height 35
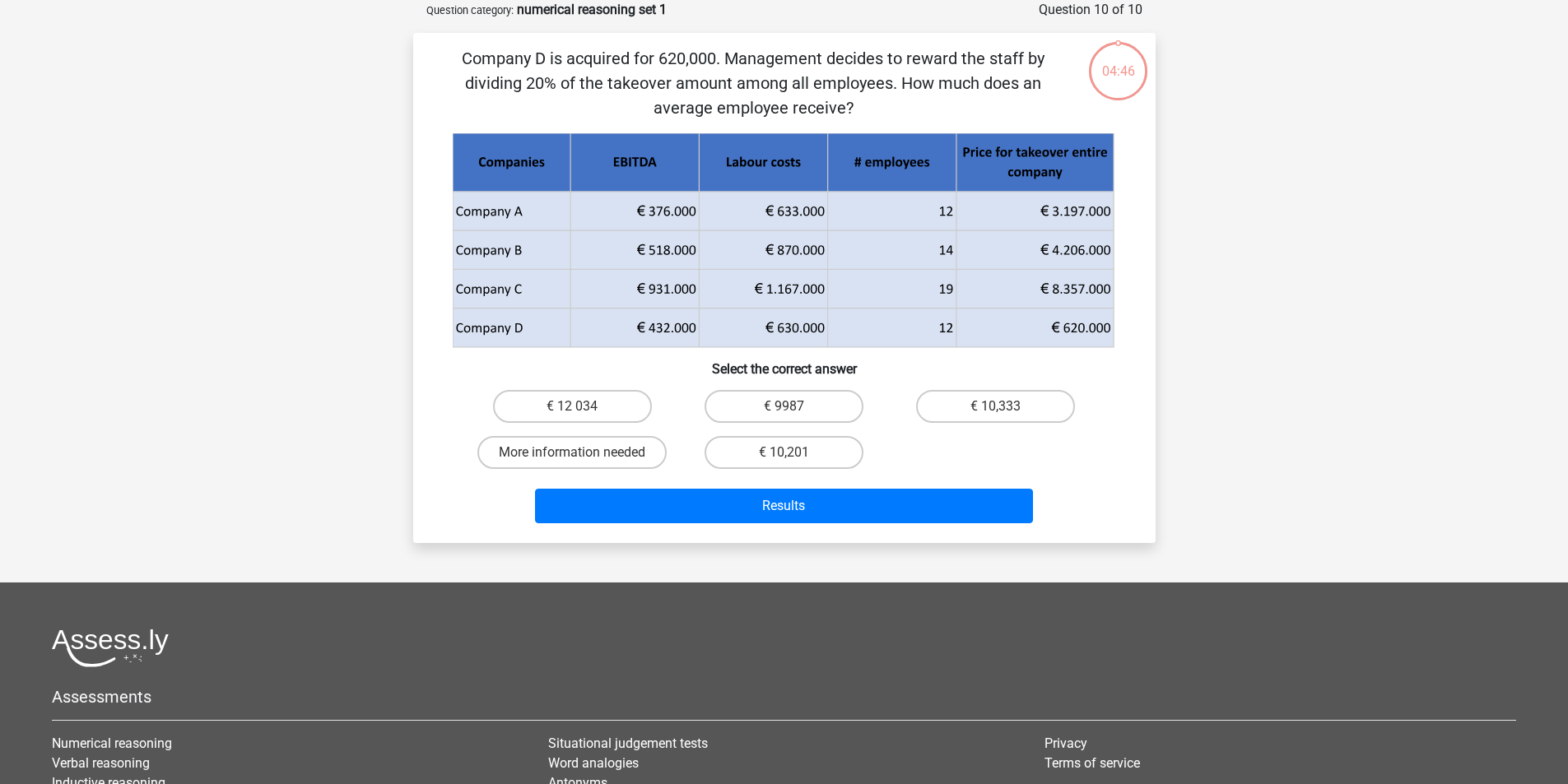
scroll to position [26, 0]
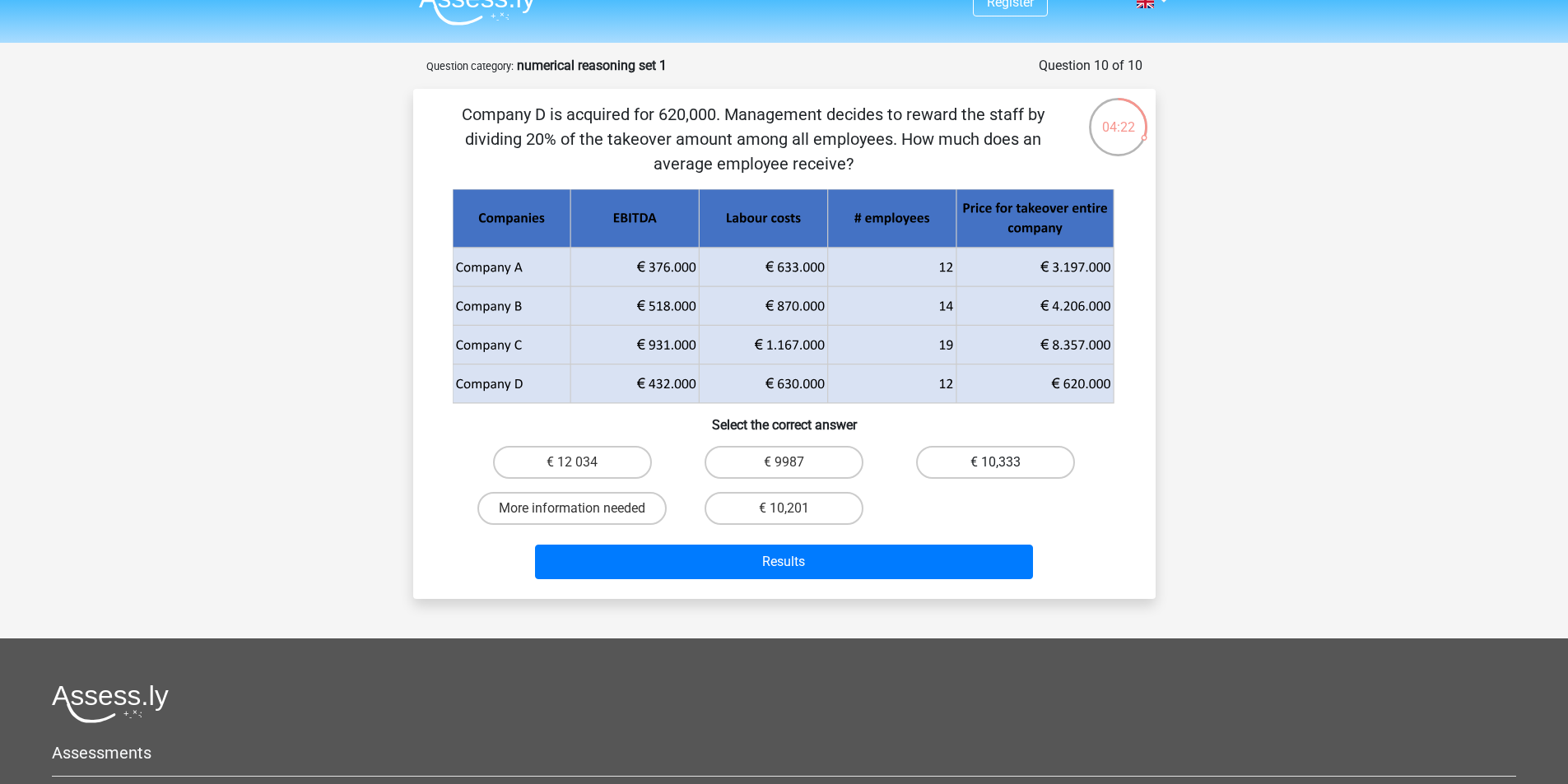
click at [1036, 452] on label "€ 10,333" at bounding box center [995, 463] width 159 height 33
click at [1006, 463] on input "€ 10,333" at bounding box center [1000, 468] width 11 height 11
radio input "true"
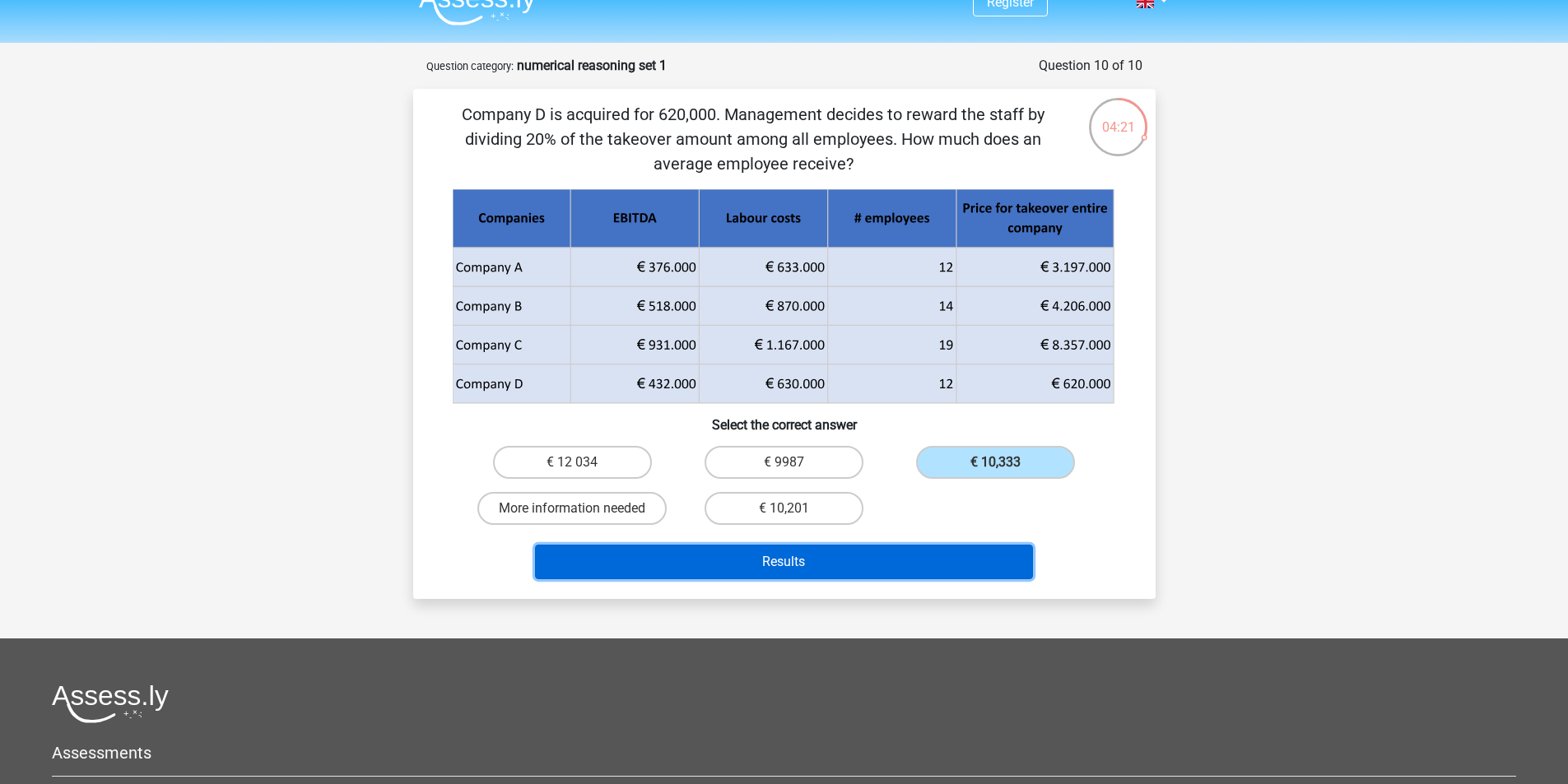
click at [849, 569] on button "Results" at bounding box center [784, 562] width 498 height 35
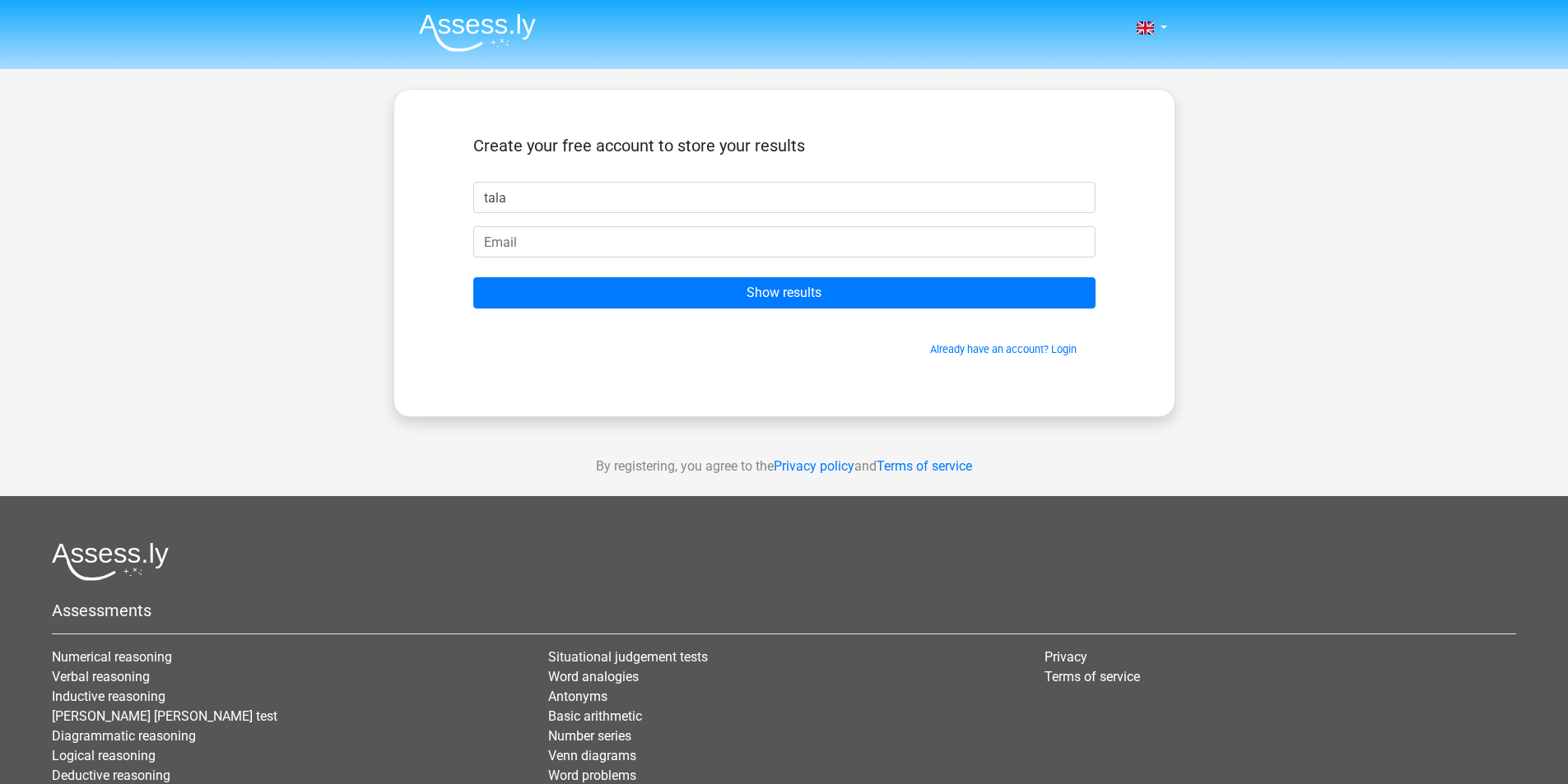
type input "tala"
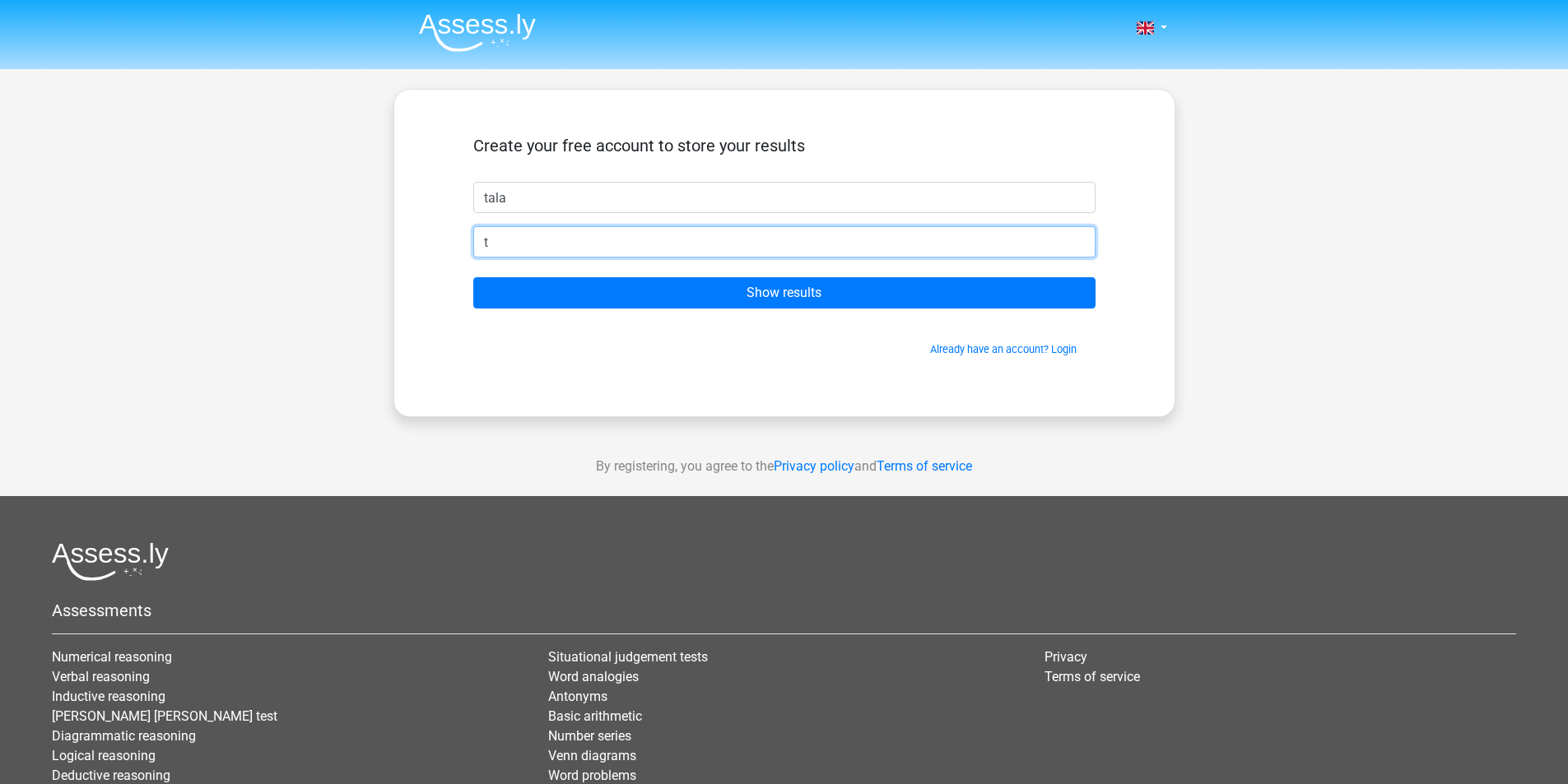
type input "[EMAIL_ADDRESS][DOMAIN_NAME]"
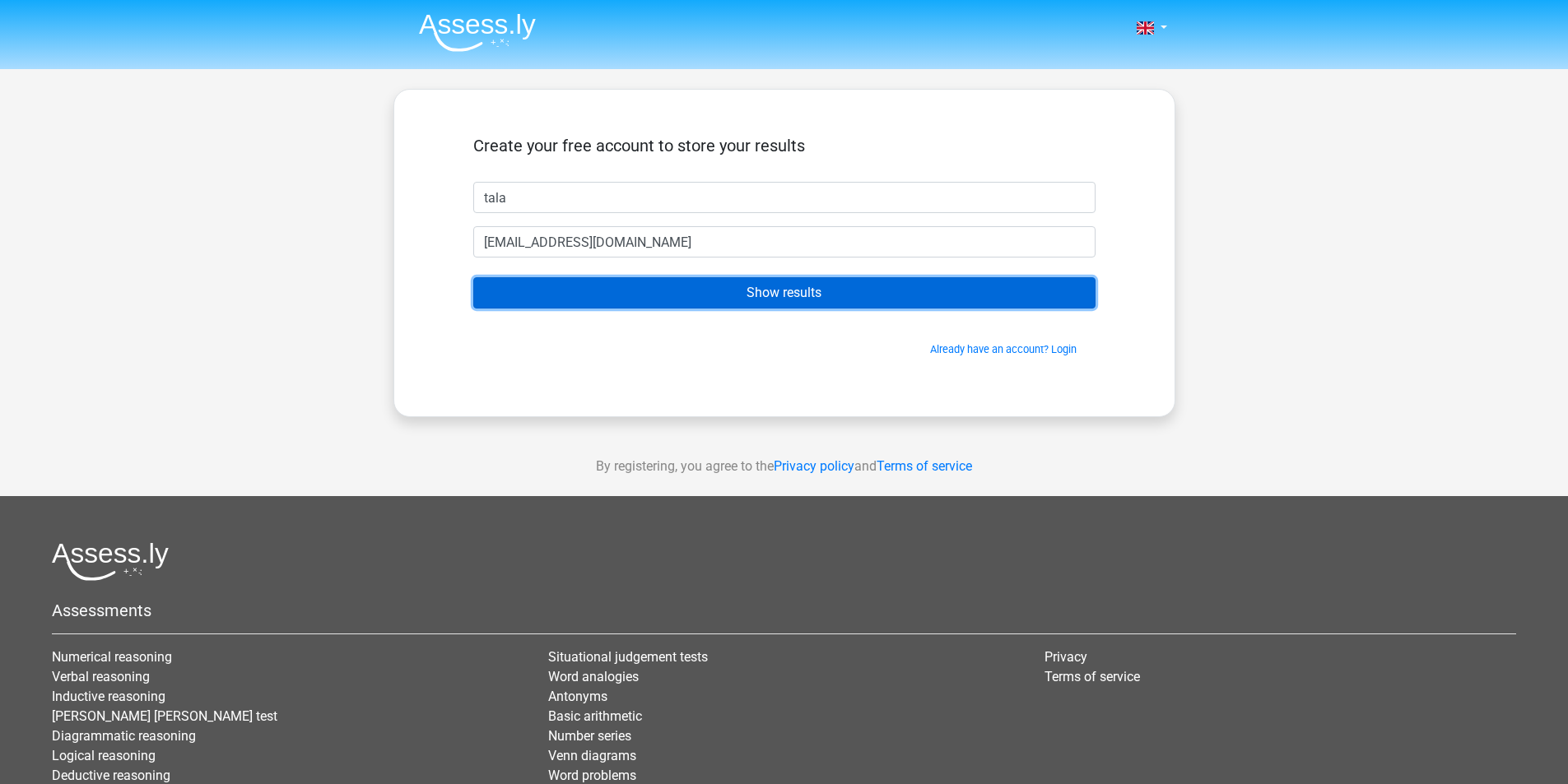
click at [612, 308] on input "Show results" at bounding box center [784, 292] width 622 height 32
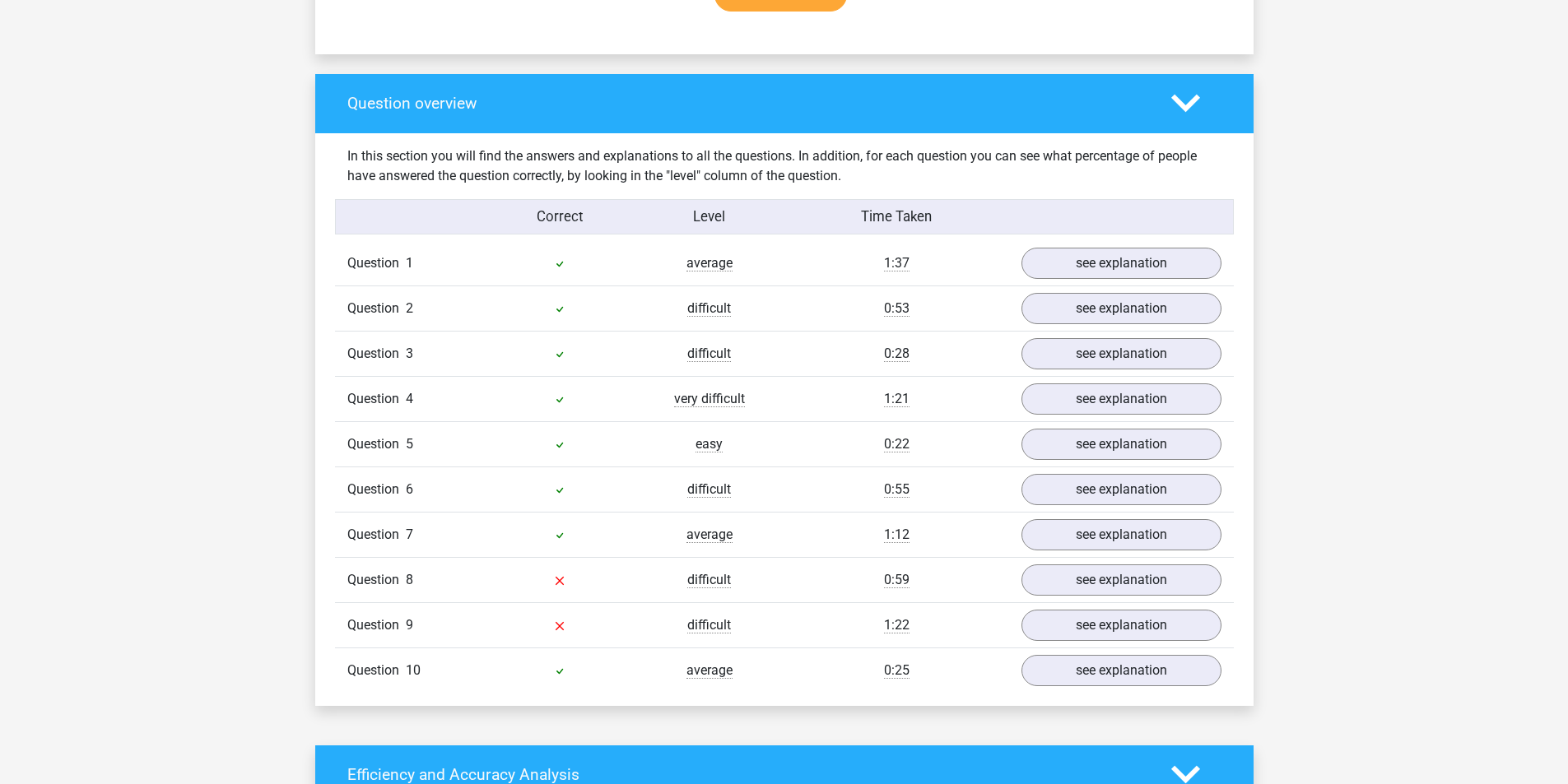
scroll to position [1147, 0]
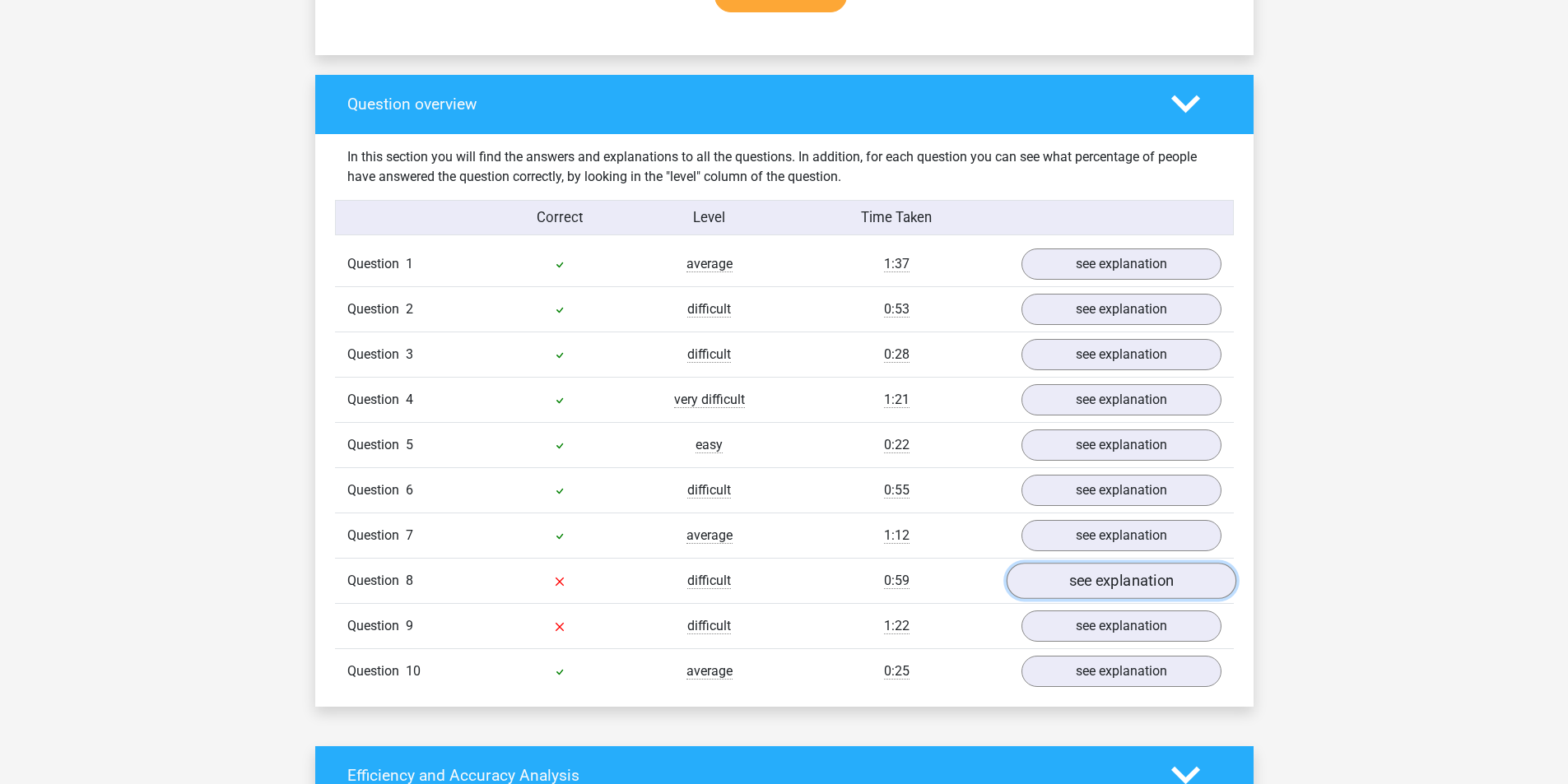
click at [1085, 581] on link "see explanation" at bounding box center [1120, 581] width 230 height 37
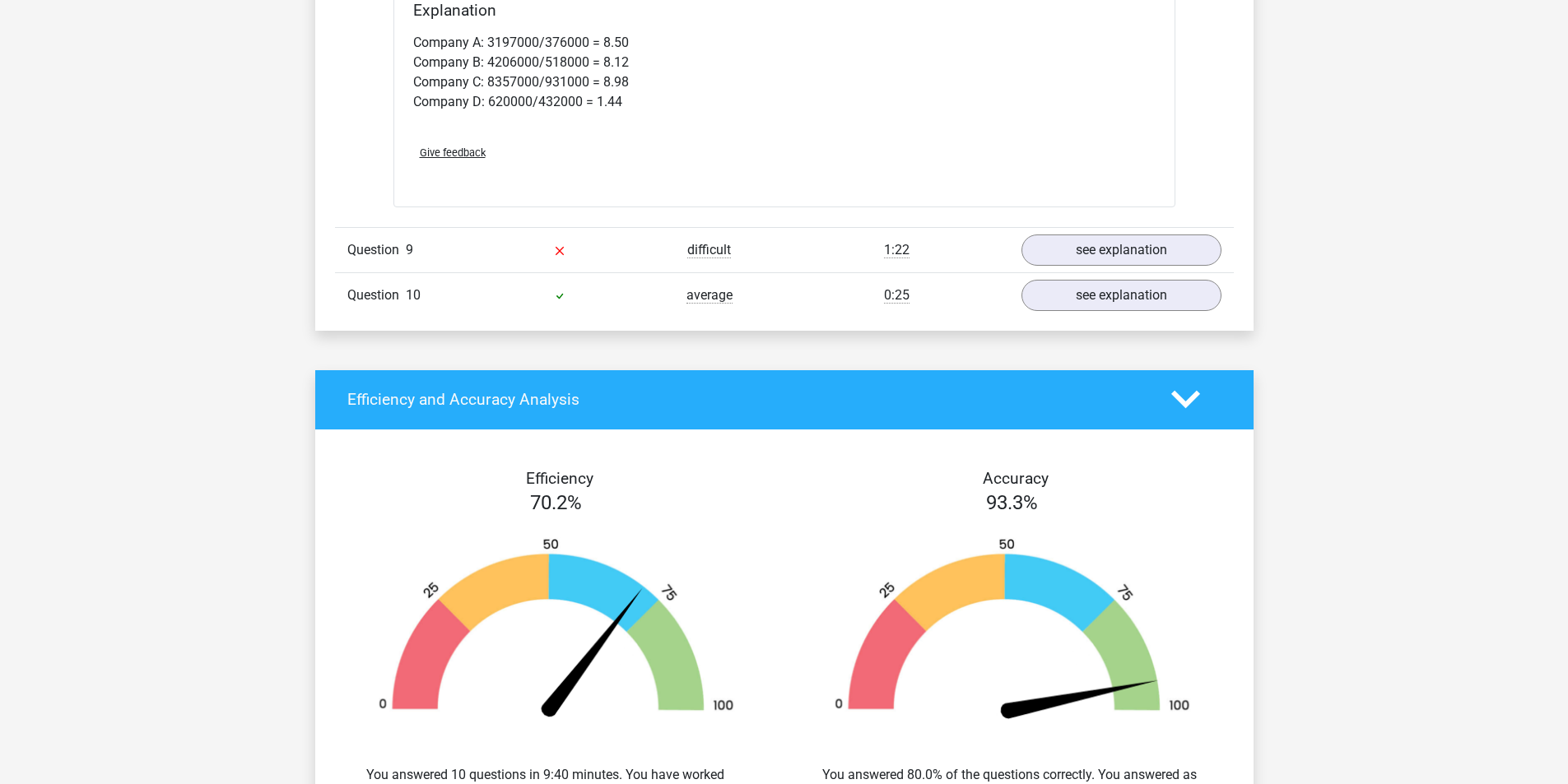
scroll to position [2150, 0]
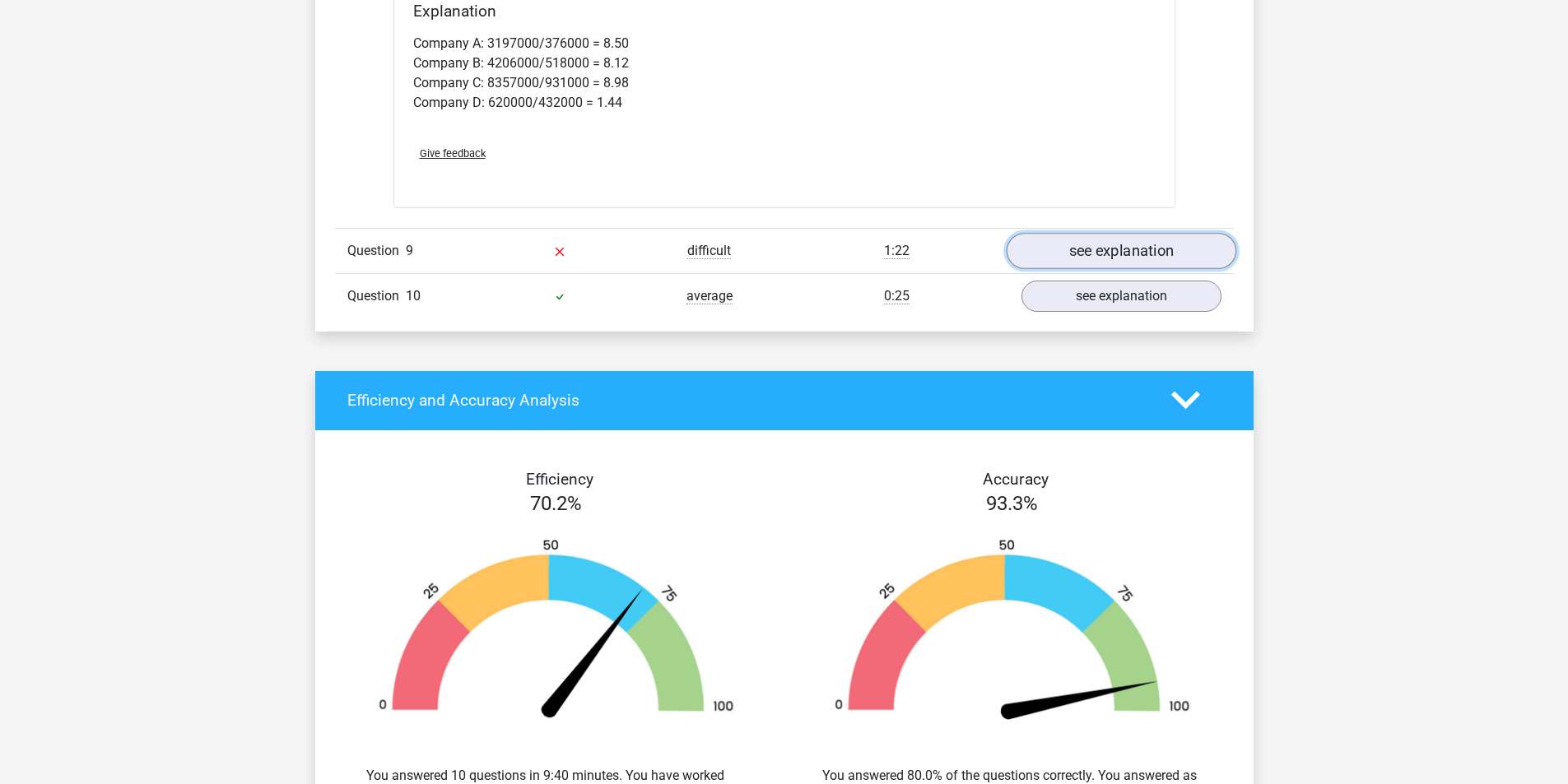
click at [1125, 253] on link "see explanation" at bounding box center [1120, 251] width 230 height 37
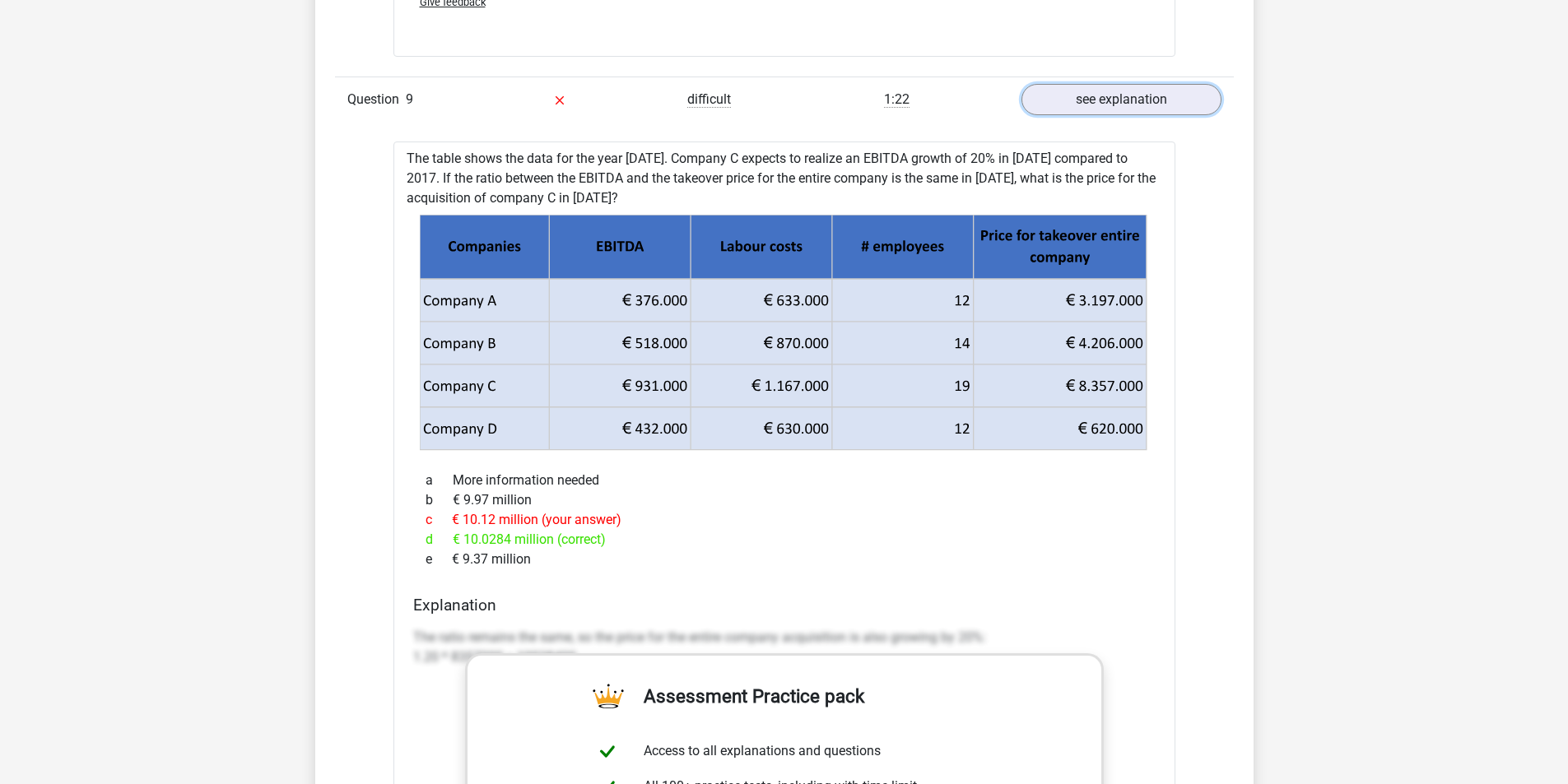
scroll to position [2300, 0]
